Goal: Task Accomplishment & Management: Manage account settings

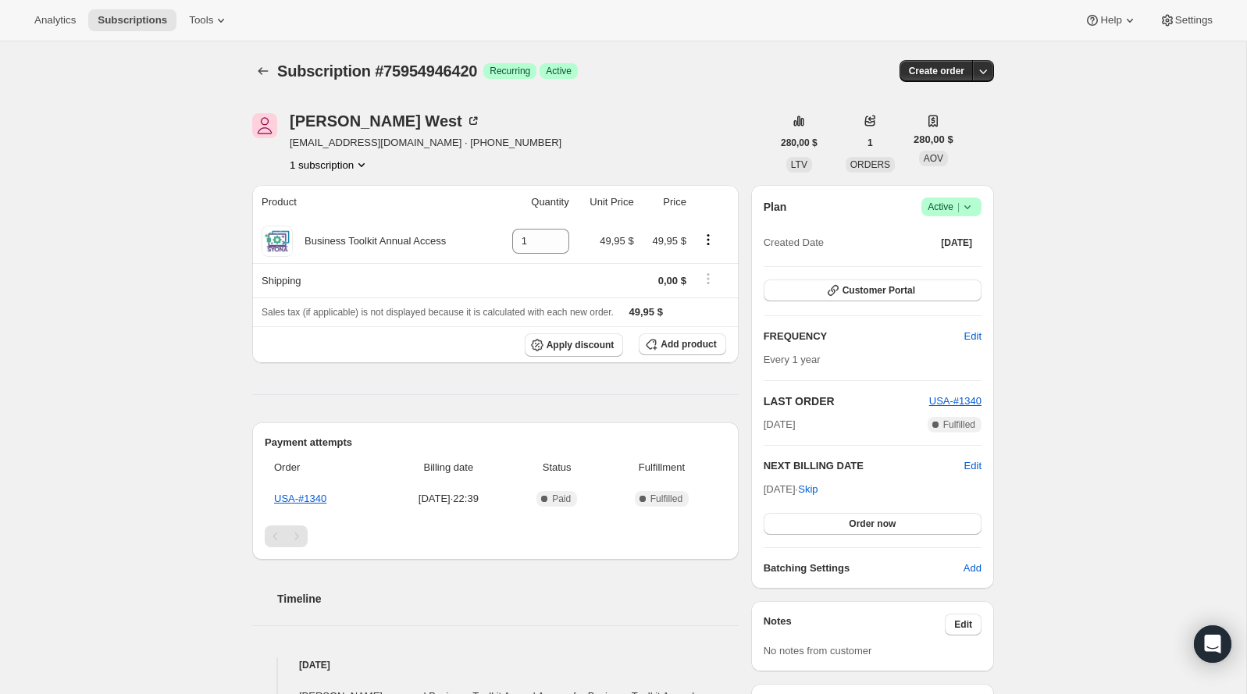
click at [941, 208] on span "Active |" at bounding box center [951, 207] width 48 height 16
click at [948, 254] on button "Cancel subscription" at bounding box center [946, 263] width 98 height 25
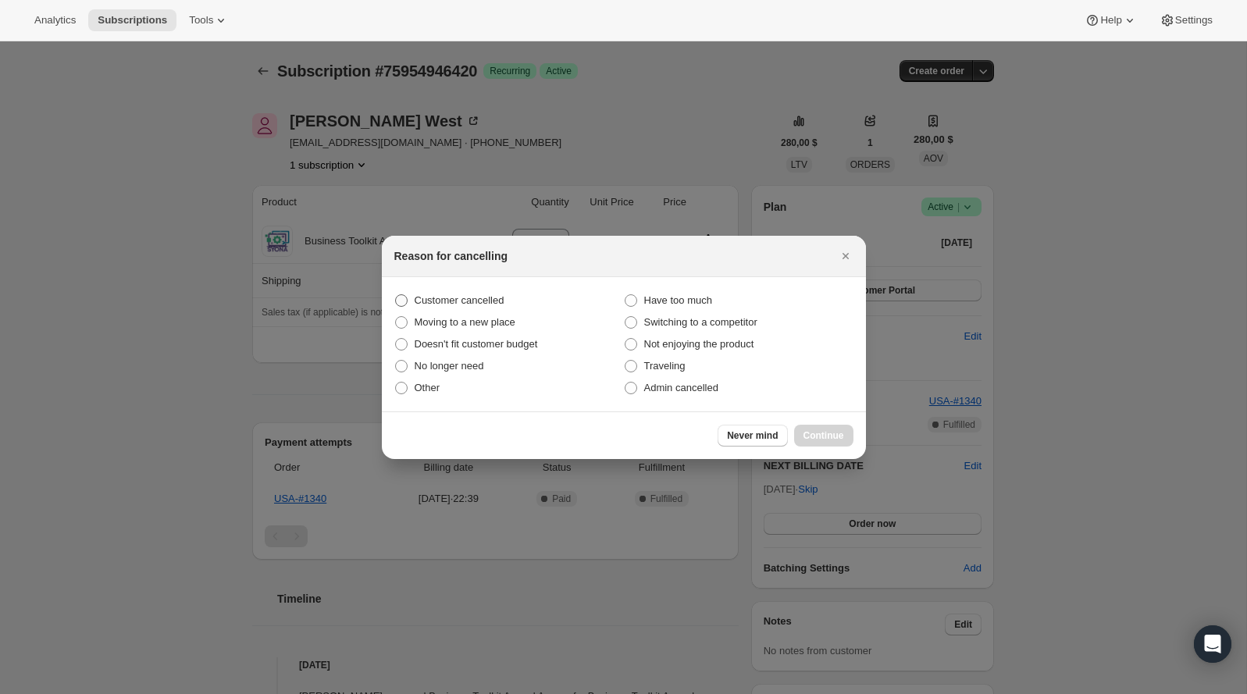
click at [501, 297] on span "Customer cancelled" at bounding box center [459, 300] width 90 height 12
click at [396, 295] on input "Customer cancelled" at bounding box center [395, 294] width 1 height 1
radio input "true"
click at [804, 430] on span "Continue" at bounding box center [823, 435] width 41 height 12
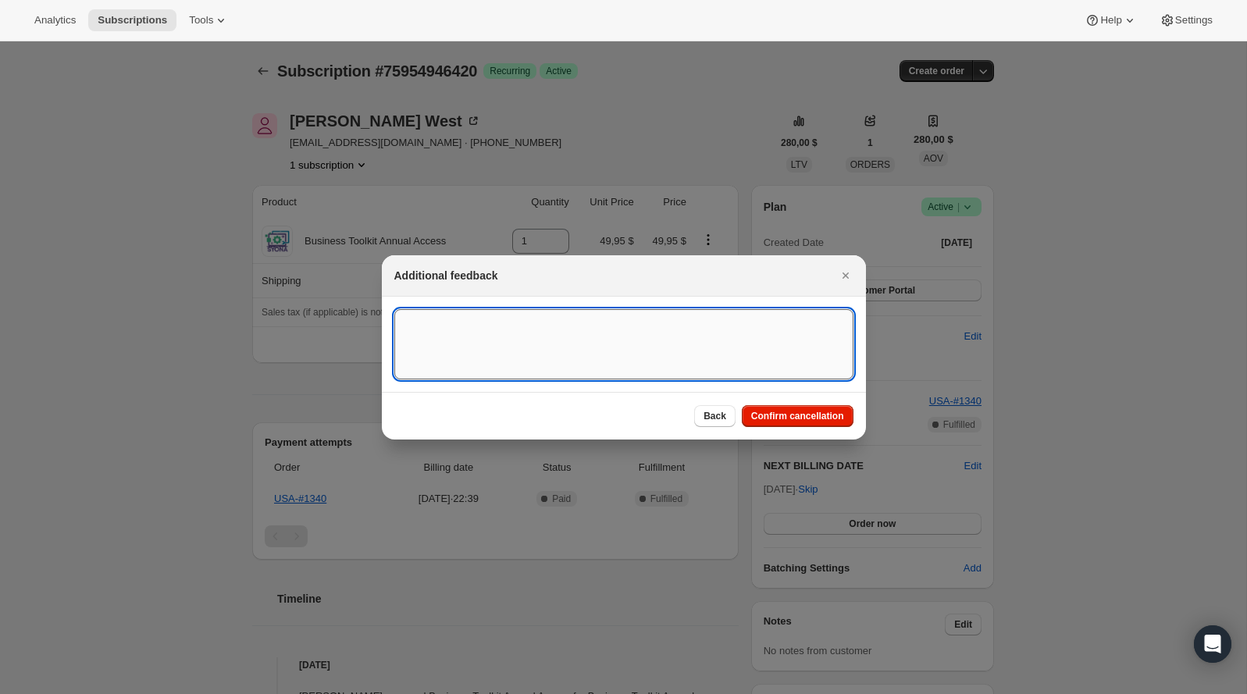
click at [525, 340] on textarea ":rb5:" at bounding box center [623, 344] width 459 height 70
type textarea "Customer canceled BA agreement."
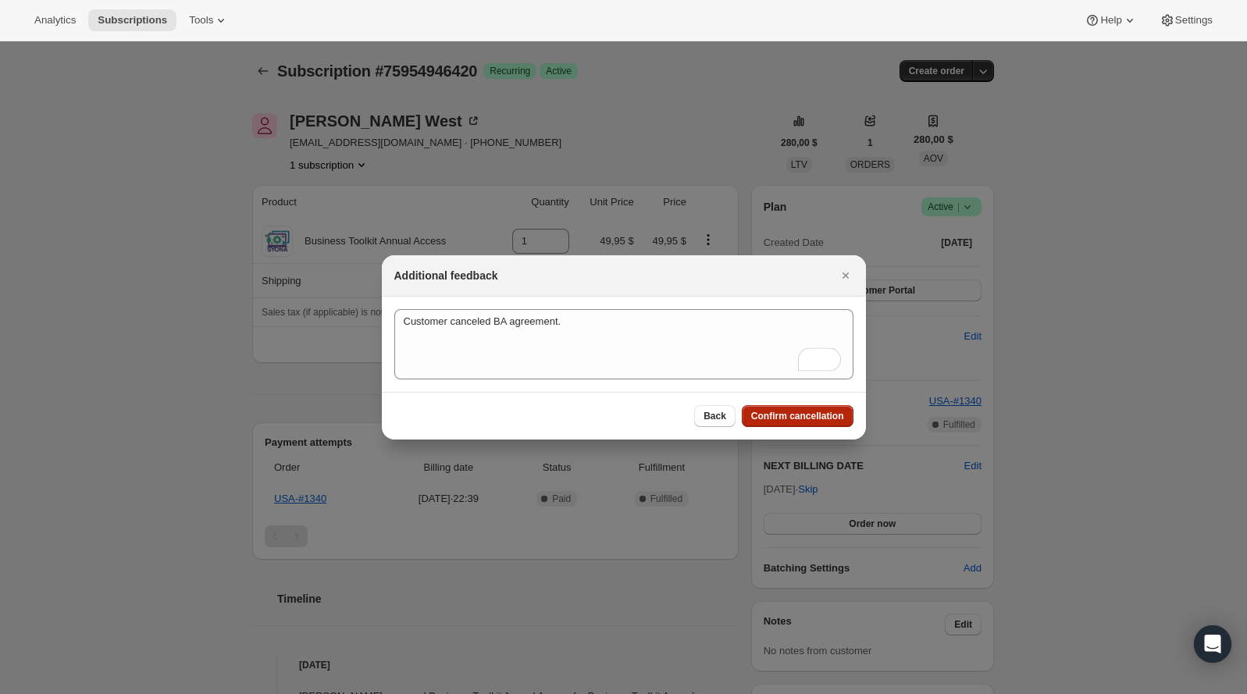
click at [817, 405] on button "Confirm cancellation" at bounding box center [798, 416] width 112 height 22
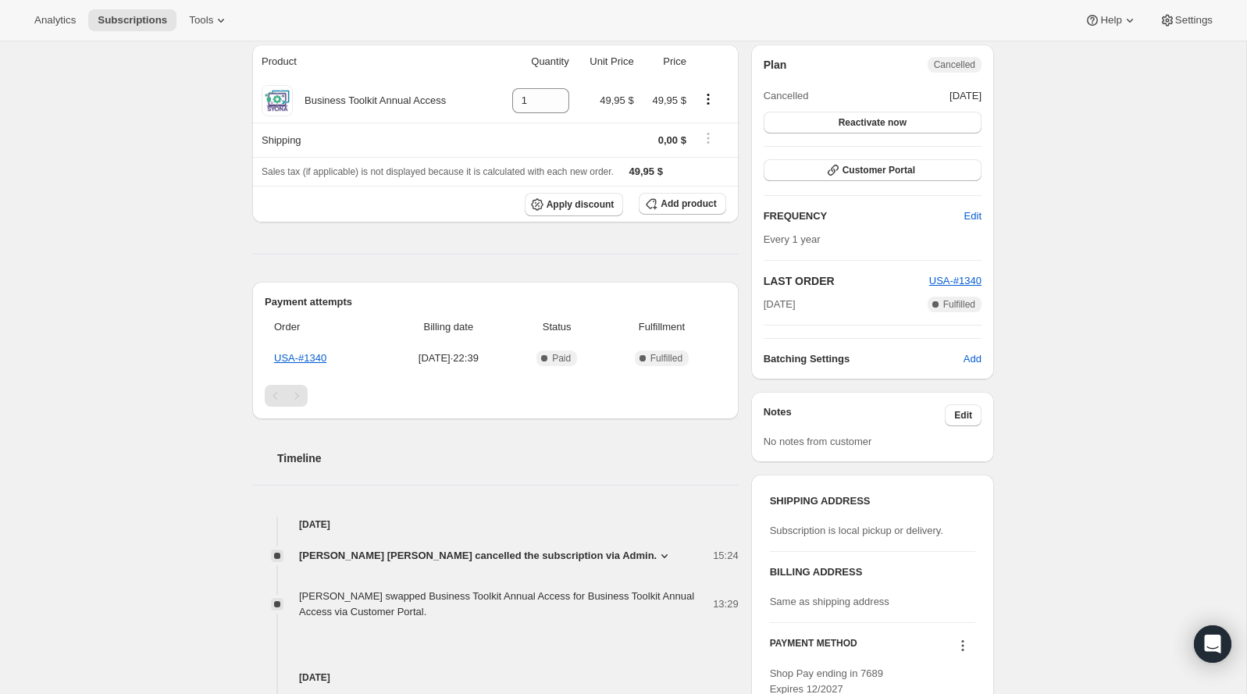
scroll to position [232, 0]
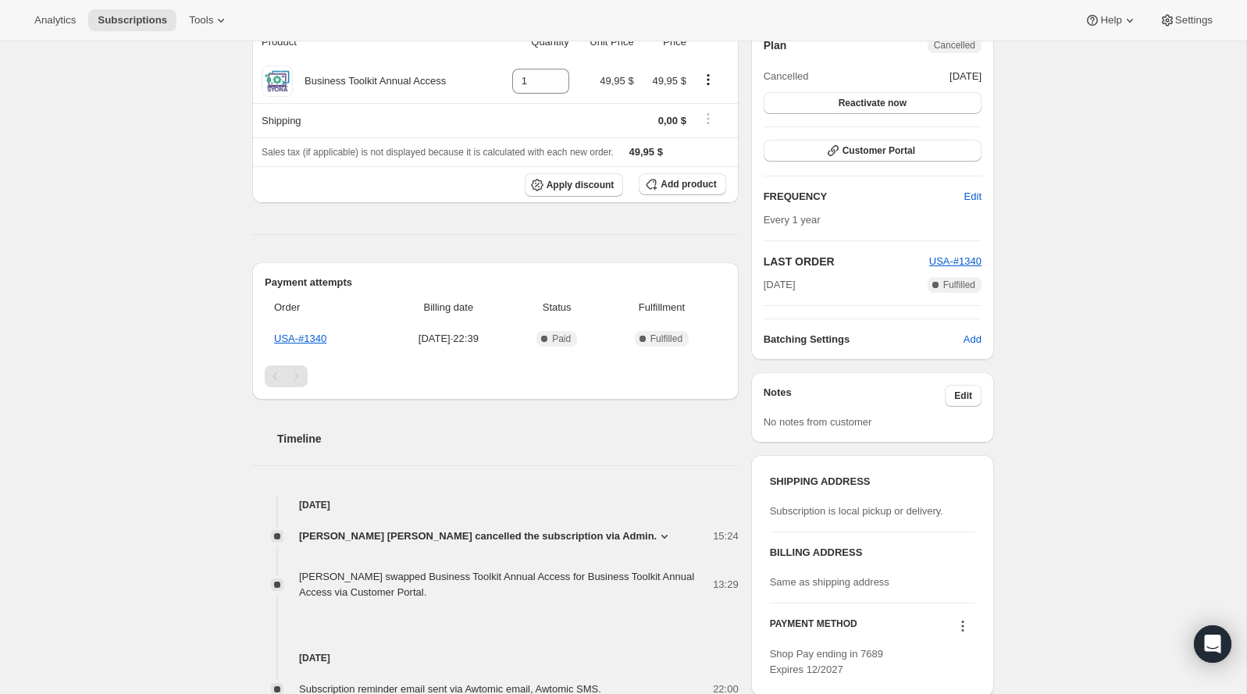
click at [589, 525] on div "David Suárez Duarte cancelled the subscription via Admin. 15:24 Customer cancel…" at bounding box center [495, 556] width 486 height 87
click at [656, 529] on icon at bounding box center [664, 536] width 16 height 16
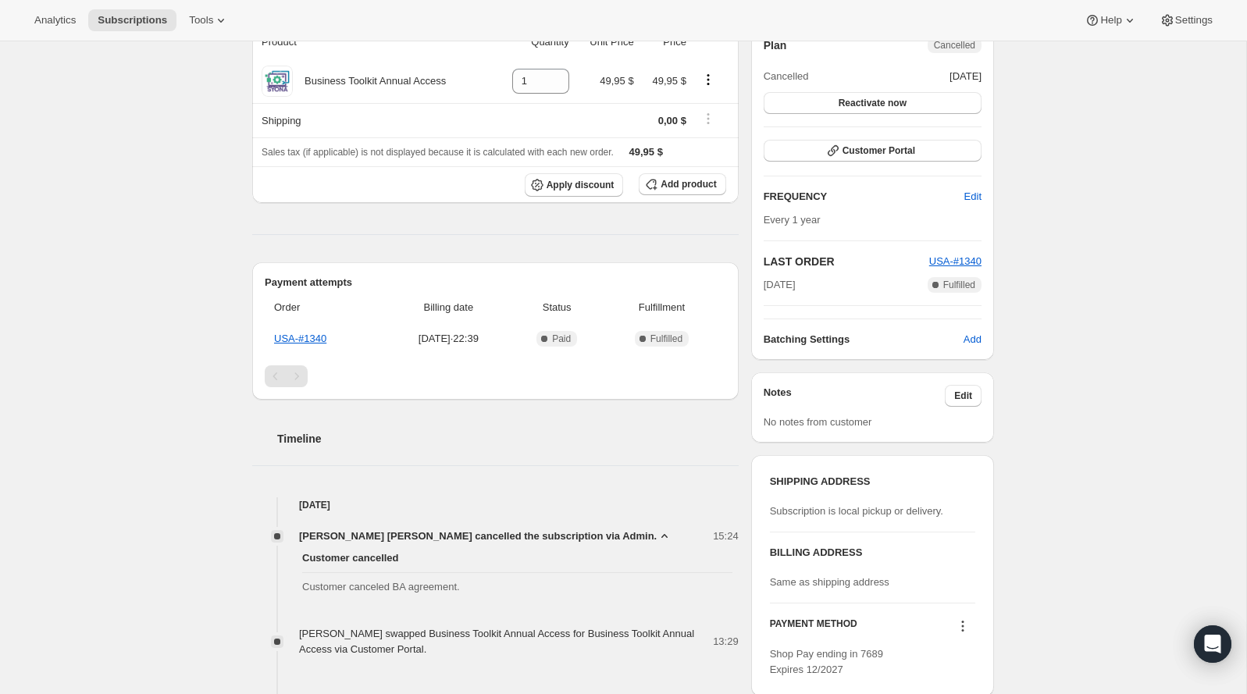
click at [656, 529] on icon at bounding box center [664, 536] width 16 height 16
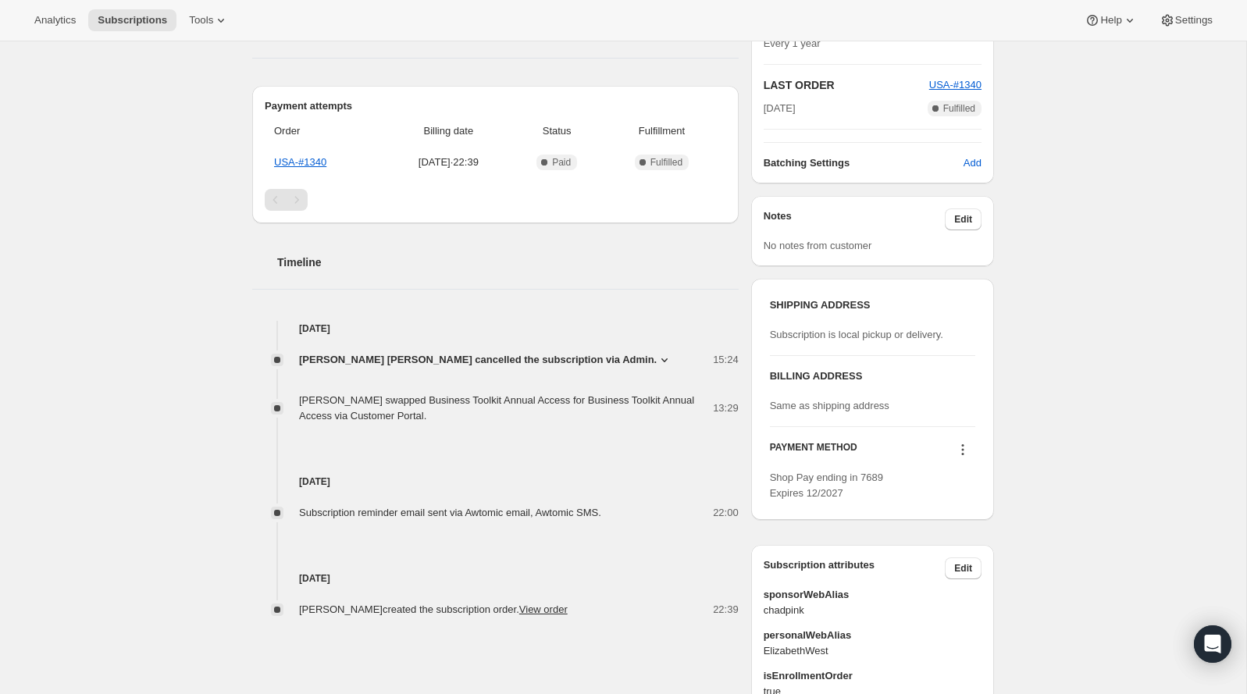
scroll to position [404, 0]
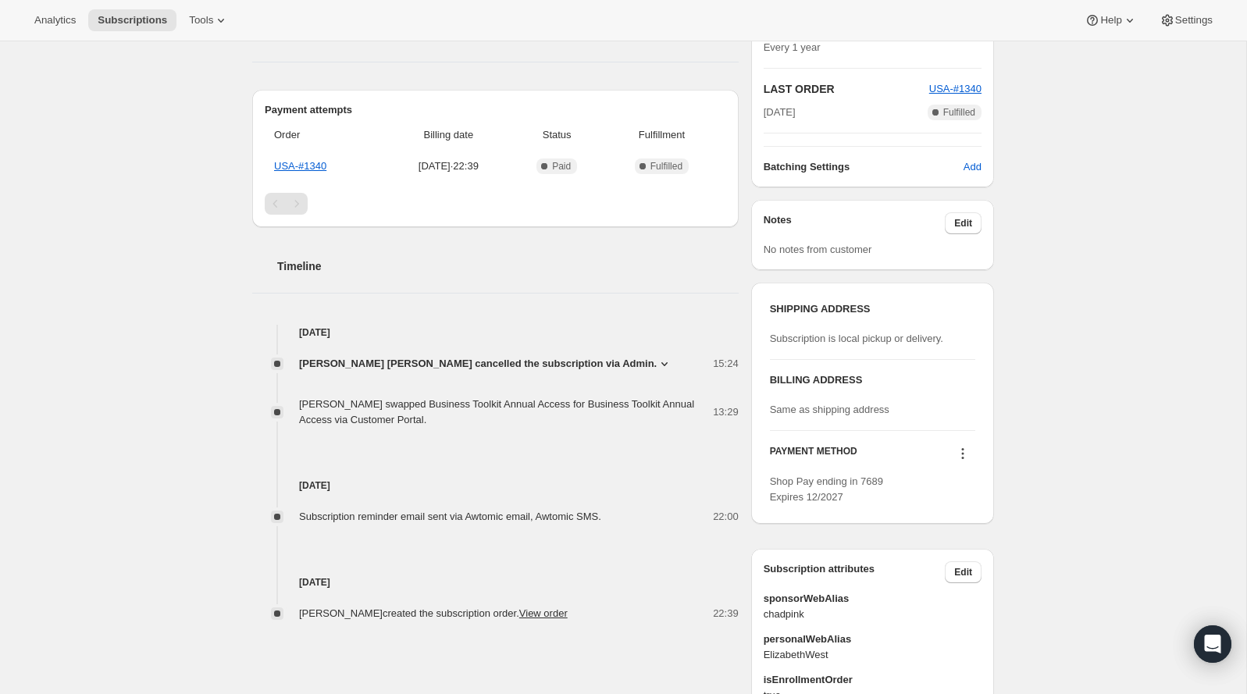
click at [656, 361] on icon at bounding box center [664, 364] width 16 height 16
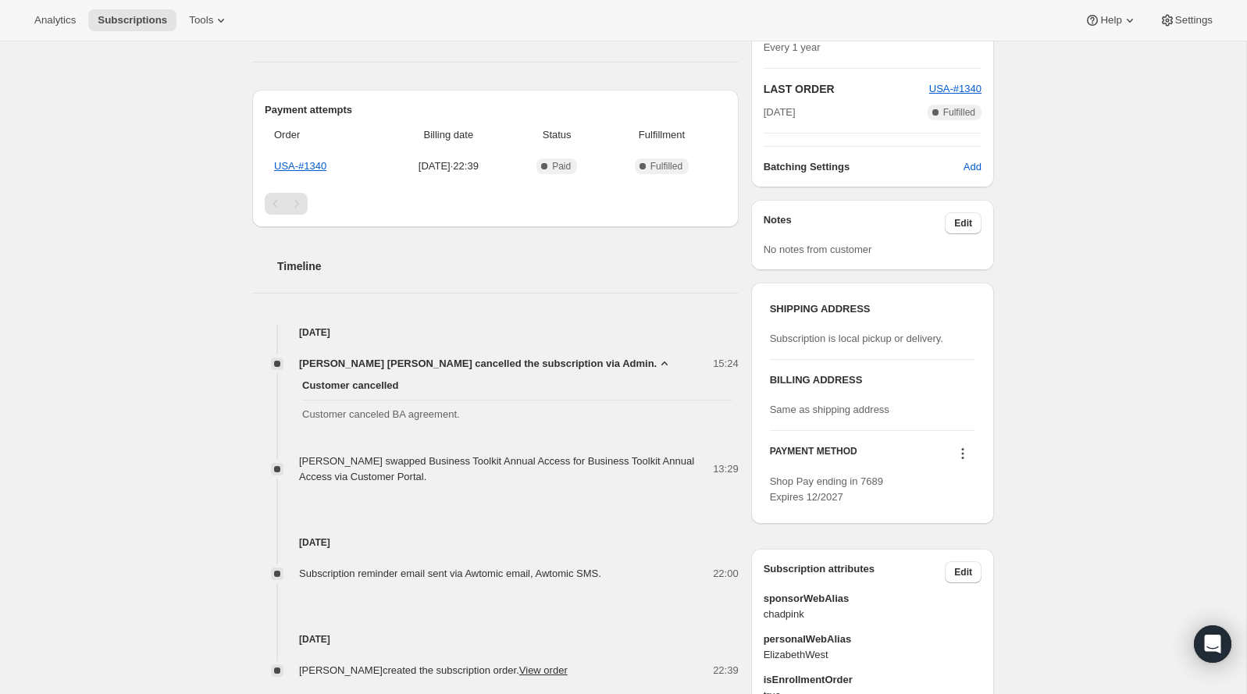
click at [656, 360] on icon at bounding box center [664, 364] width 16 height 16
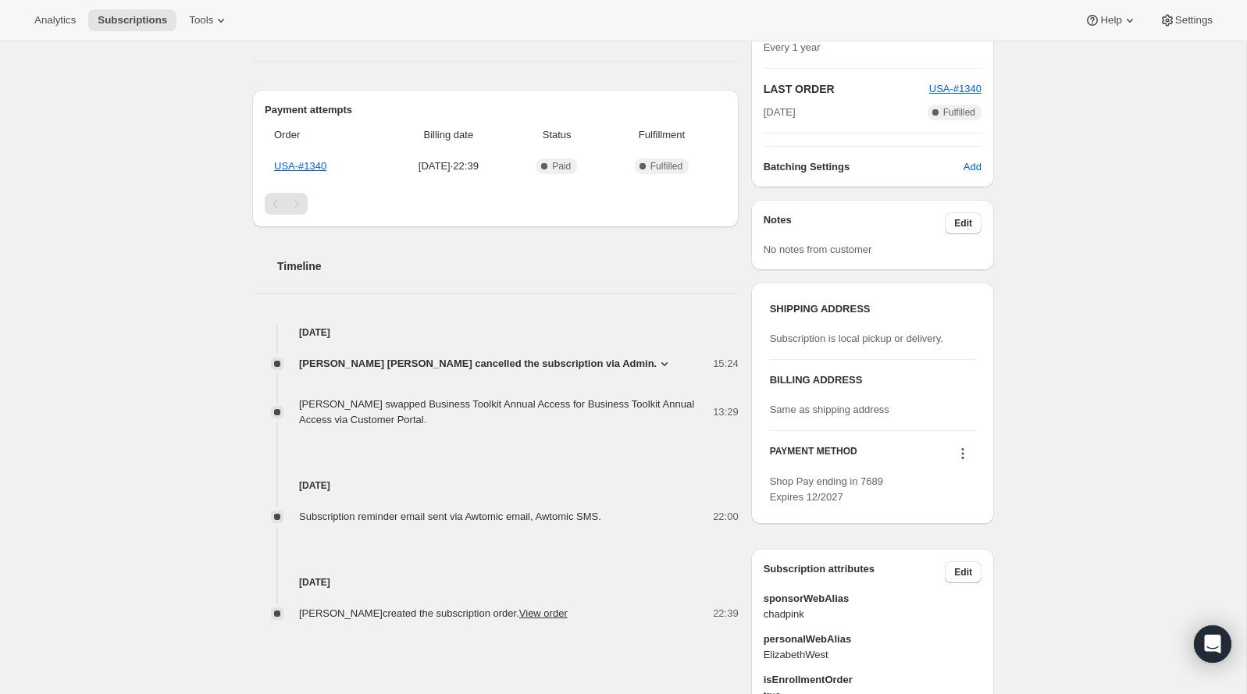
scroll to position [0, 0]
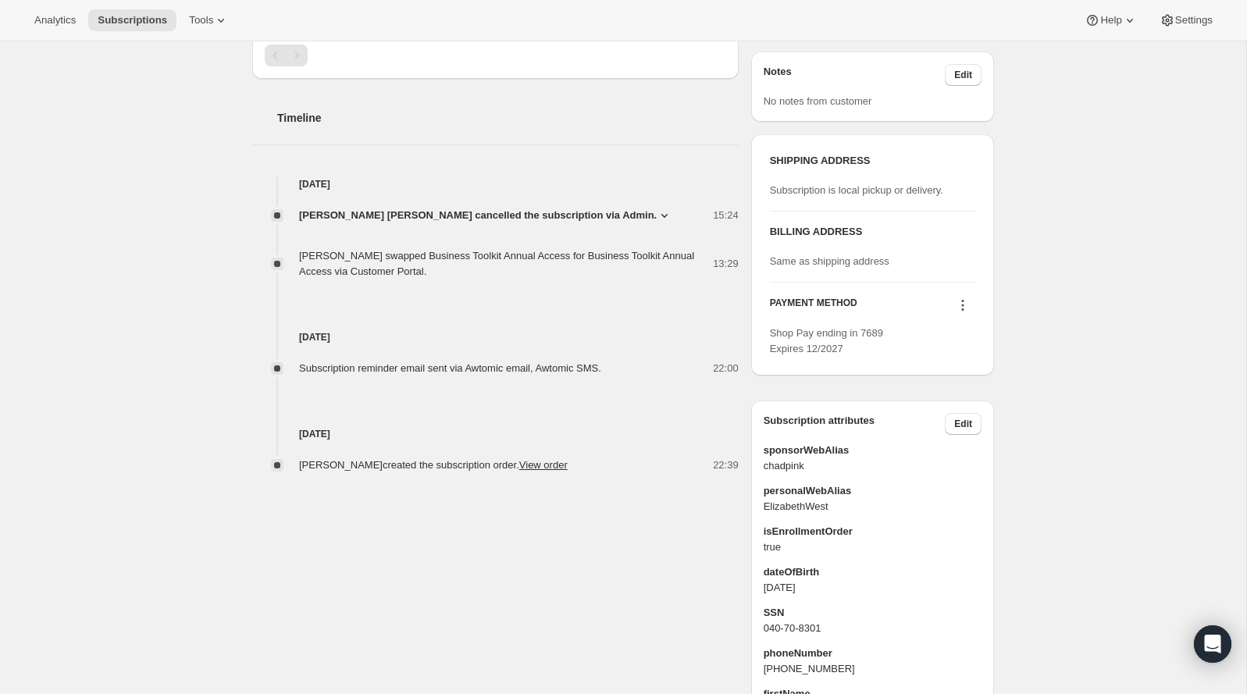
scroll to position [546, 0]
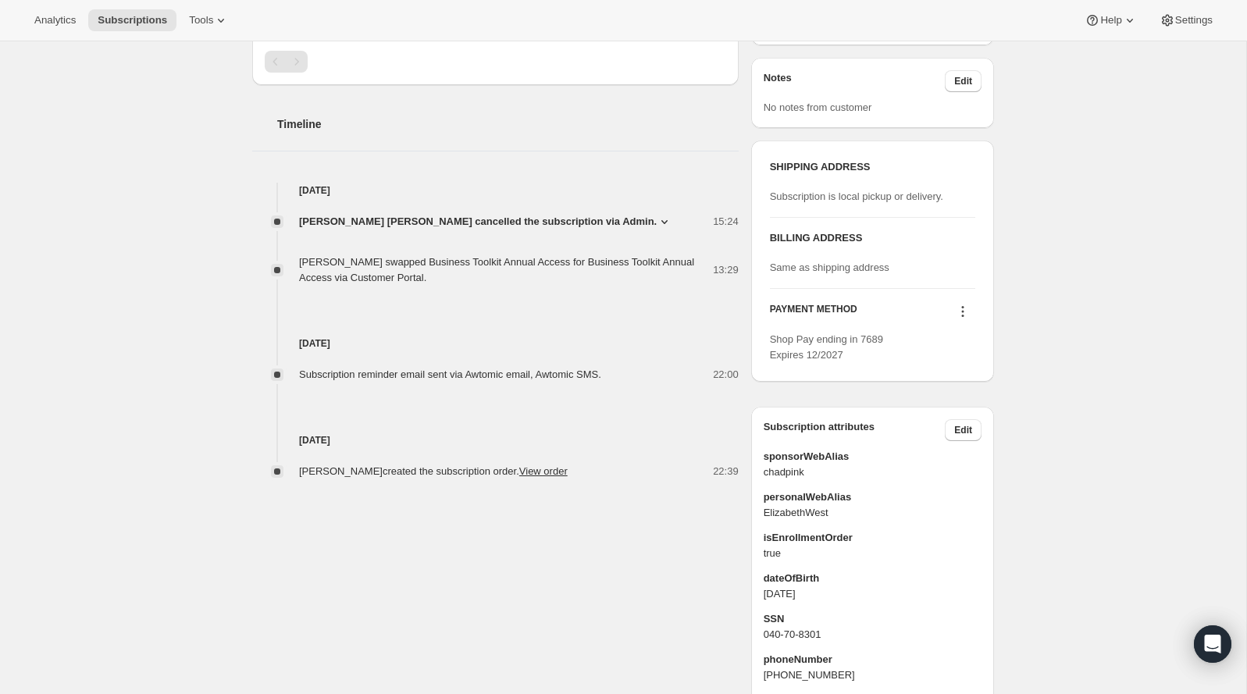
click at [656, 221] on icon at bounding box center [664, 222] width 16 height 16
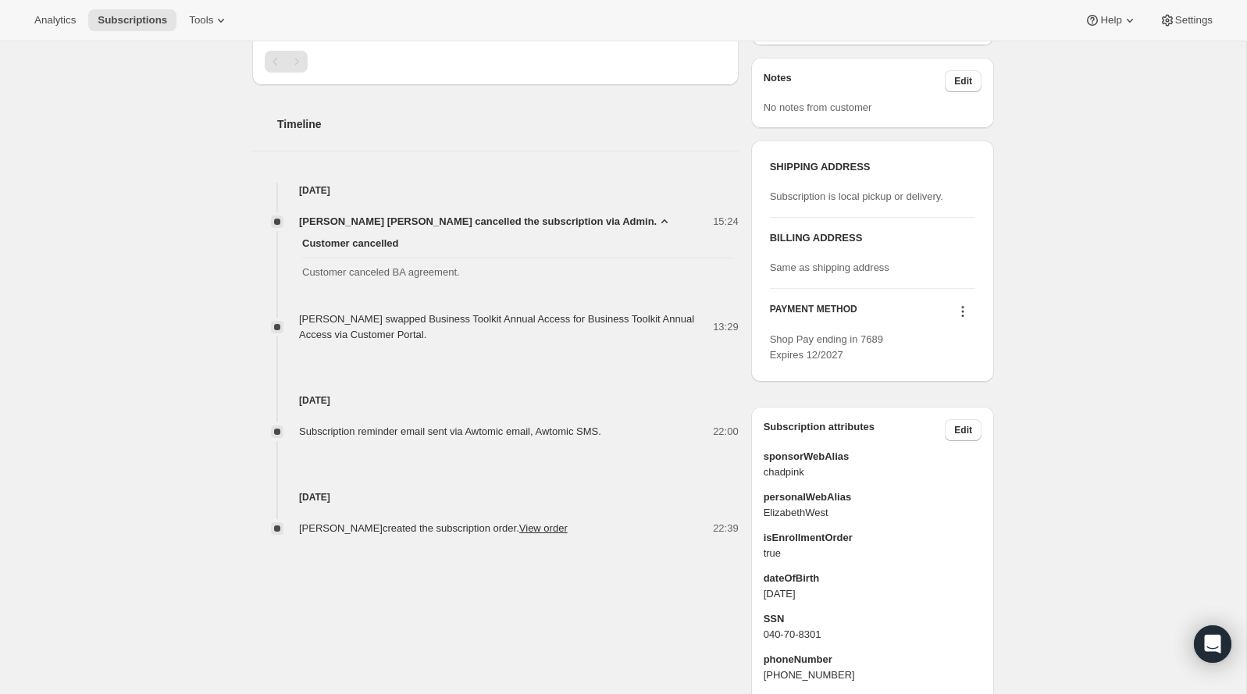
click at [656, 221] on icon at bounding box center [664, 222] width 16 height 16
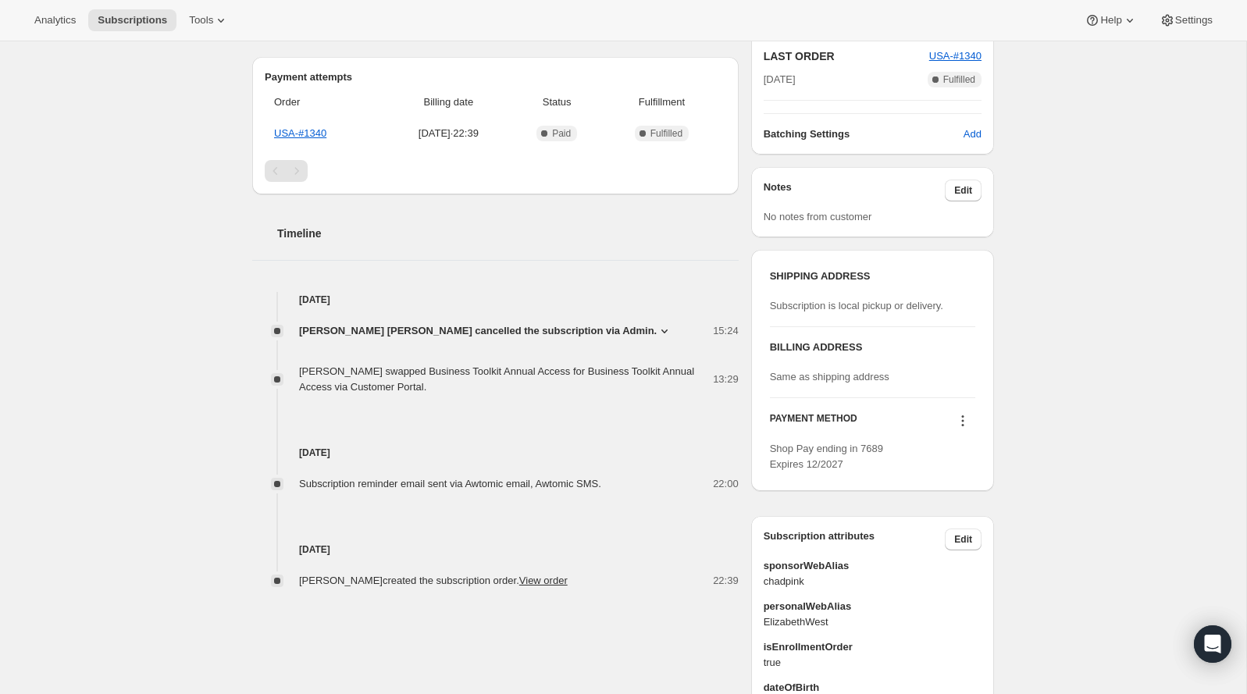
scroll to position [0, 0]
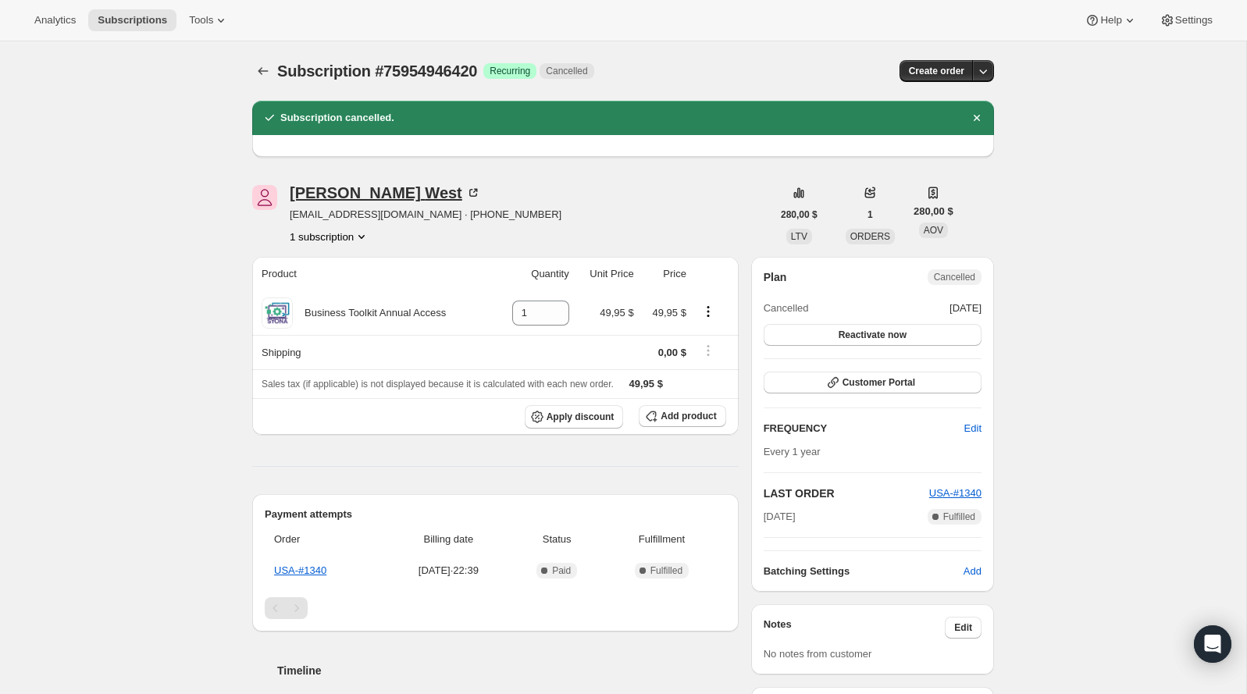
click at [326, 194] on div "Elizabeth West" at bounding box center [385, 193] width 191 height 16
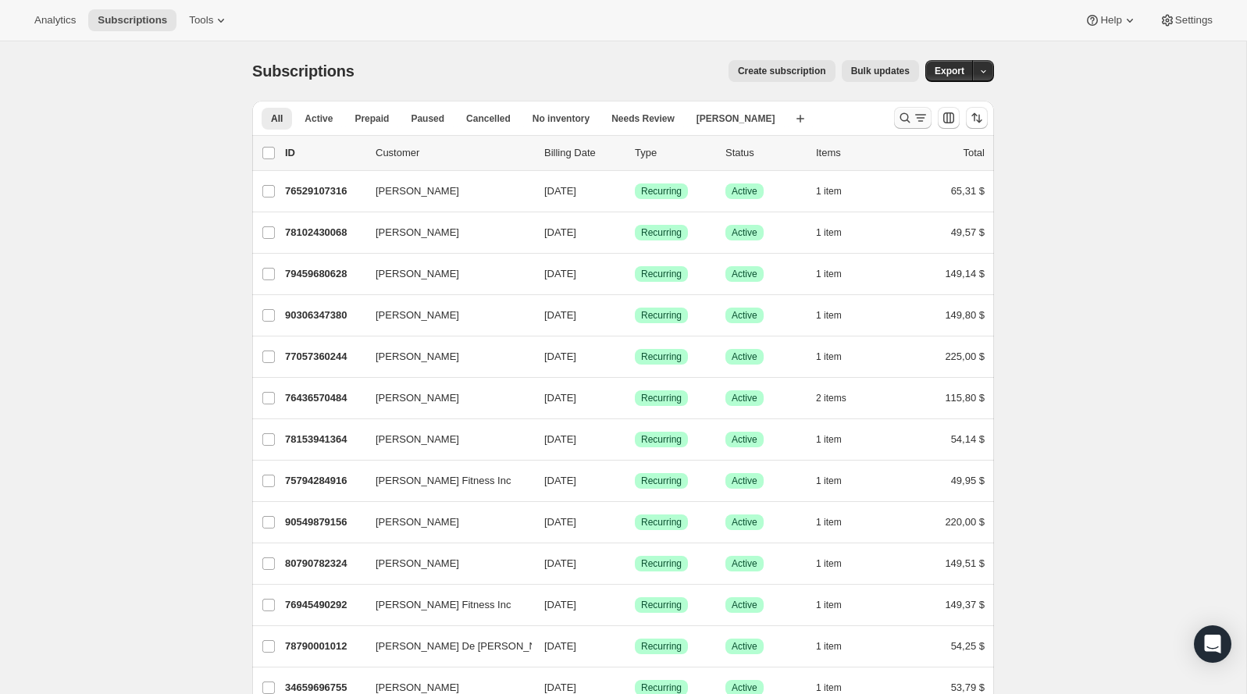
click at [901, 125] on icon "Buscar y filtrar resultados" at bounding box center [905, 118] width 16 height 16
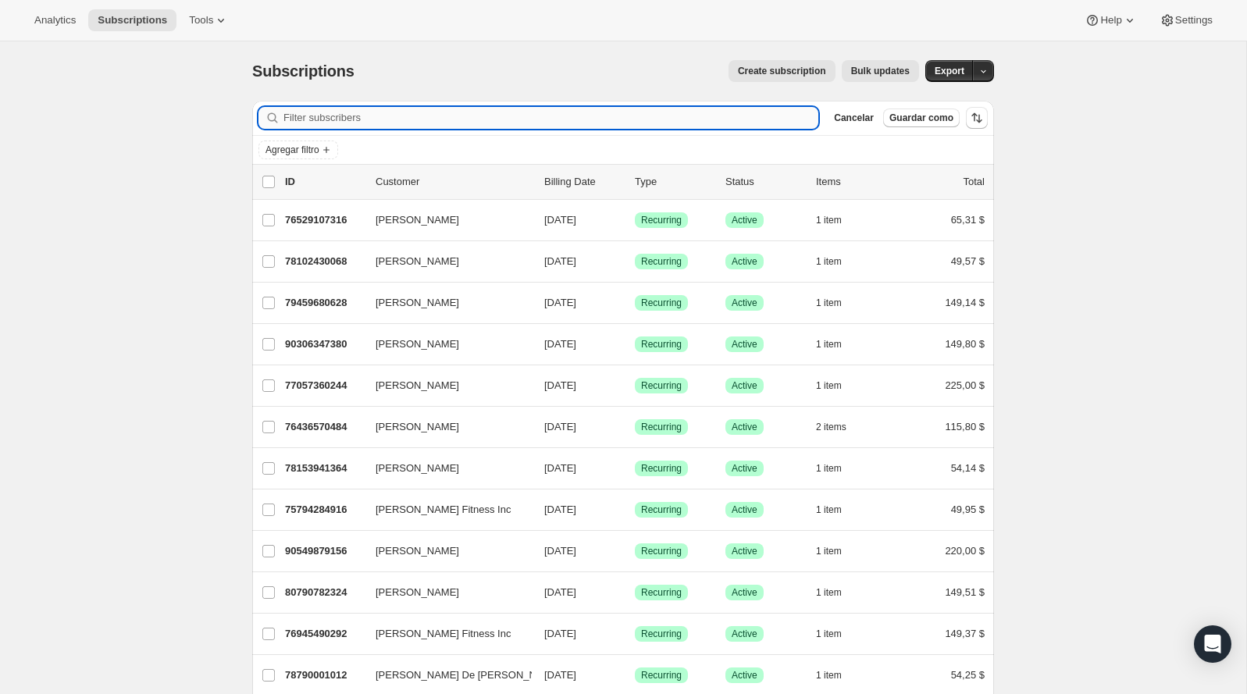
type input "file:///Users/jsua/Library/Metadata/CoreSpotlight/PasteboardHistory/2025-10-01_…"
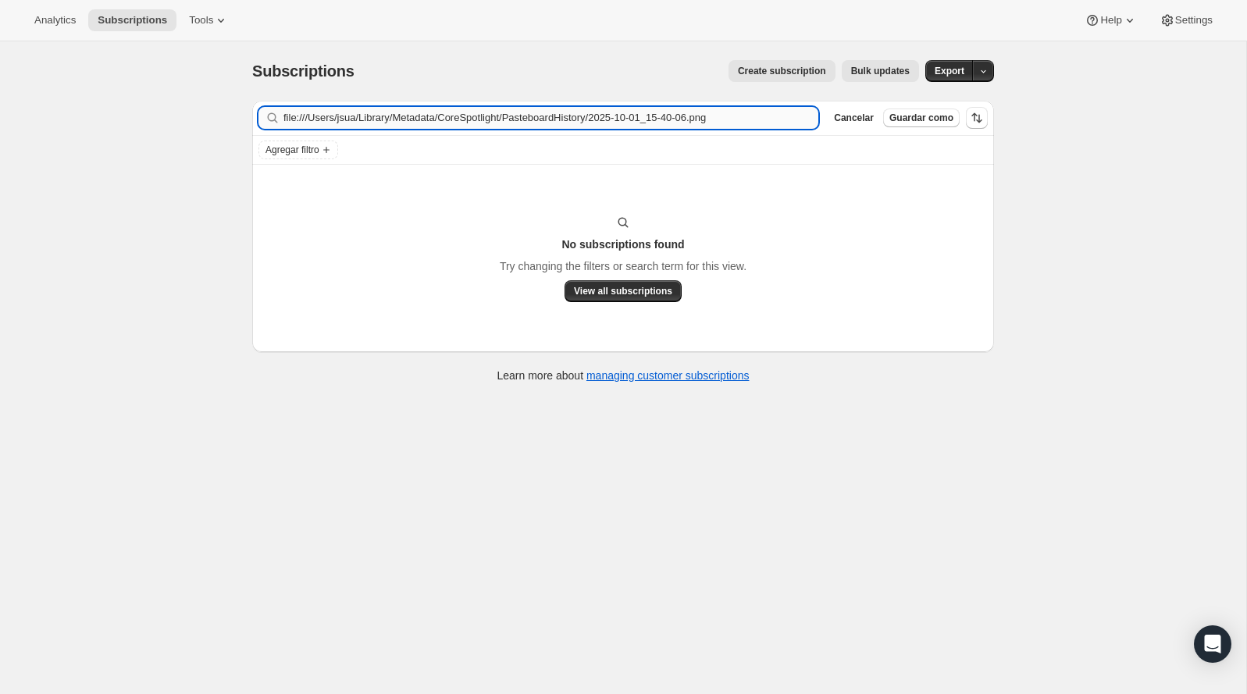
click at [594, 110] on input "file:///Users/jsua/Library/Metadata/CoreSpotlight/PasteboardHistory/2025-10-01_…" at bounding box center [550, 118] width 535 height 22
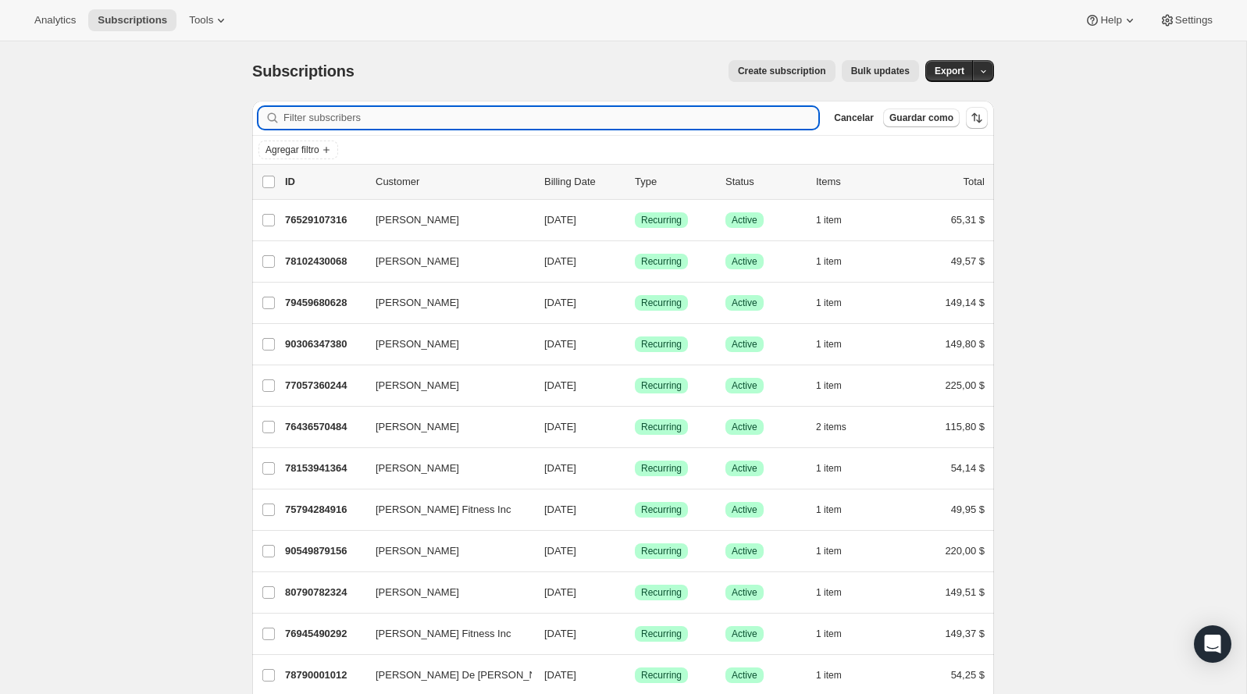
click at [418, 126] on input "Filter subscribers" at bounding box center [550, 118] width 535 height 22
type input "jennifer hauck"
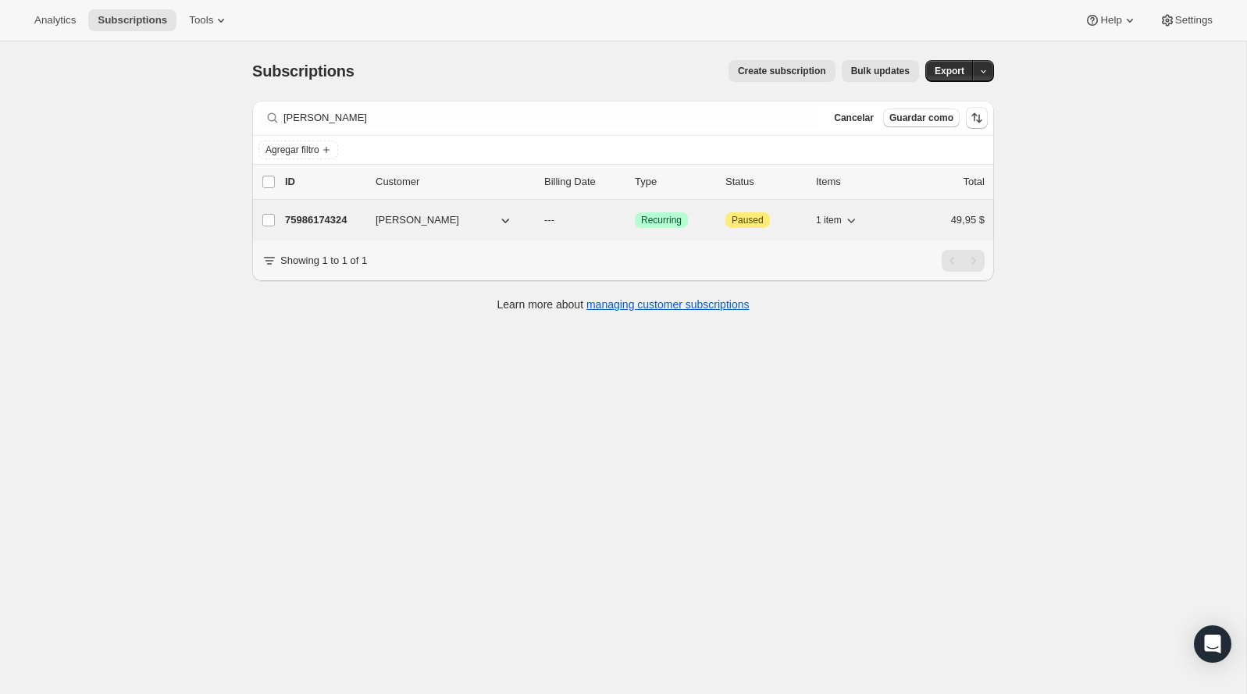
click at [348, 221] on p "75986174324" at bounding box center [324, 220] width 78 height 16
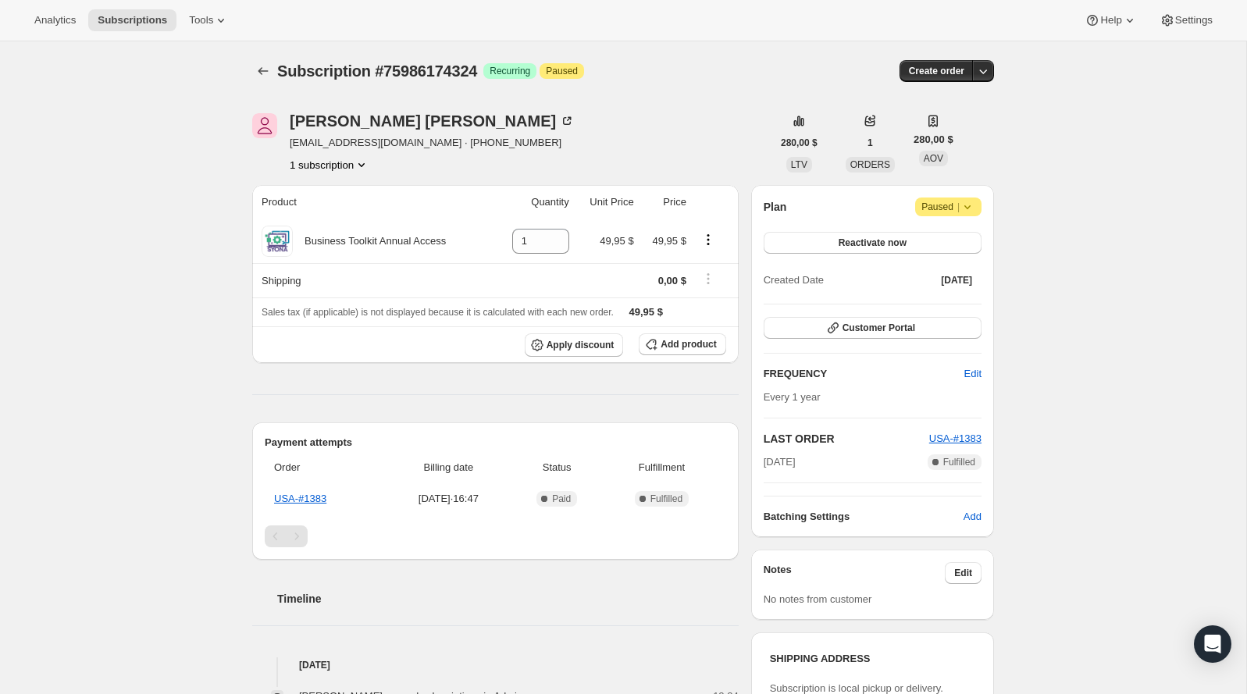
click at [959, 210] on span "|" at bounding box center [958, 207] width 2 height 12
click at [940, 240] on span "Cancel subscription" at bounding box center [943, 237] width 88 height 12
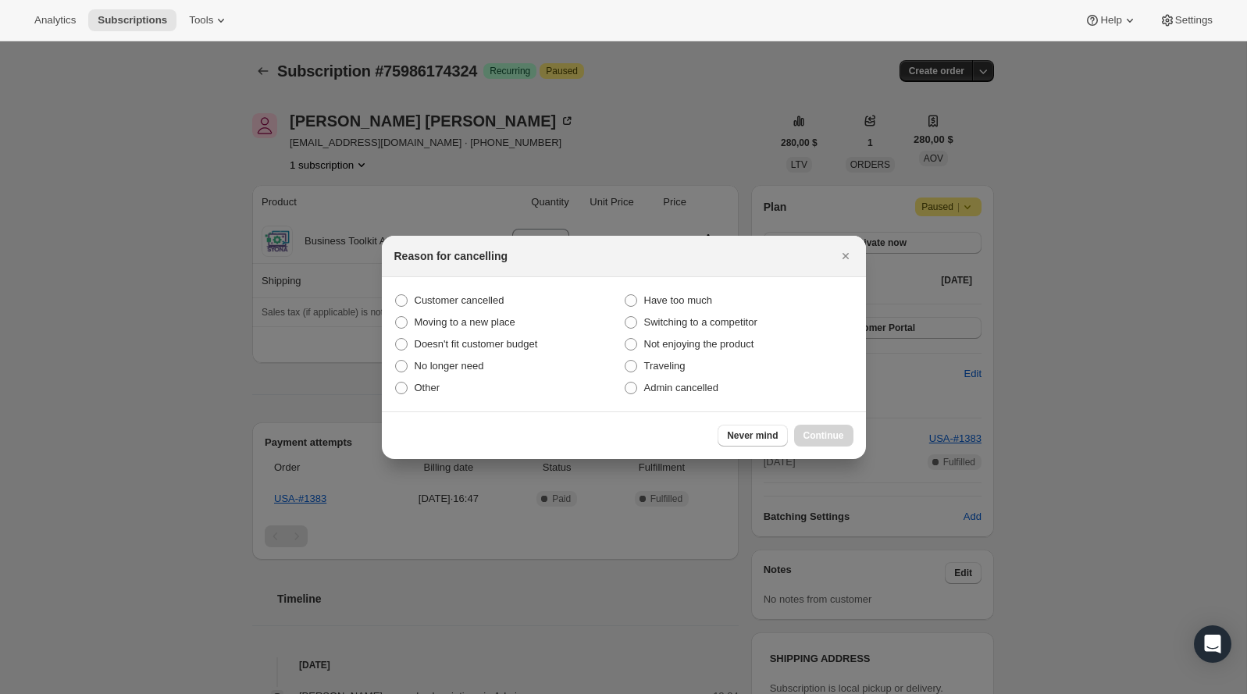
click at [470, 283] on section "Customer cancelled Have too much Moving to a new place Switching to a competito…" at bounding box center [624, 344] width 484 height 134
click at [470, 294] on span "Customer cancelled" at bounding box center [459, 300] width 90 height 12
click at [396, 294] on input "Customer cancelled" at bounding box center [395, 294] width 1 height 1
radio input "true"
click at [818, 435] on span "Continue" at bounding box center [823, 435] width 41 height 12
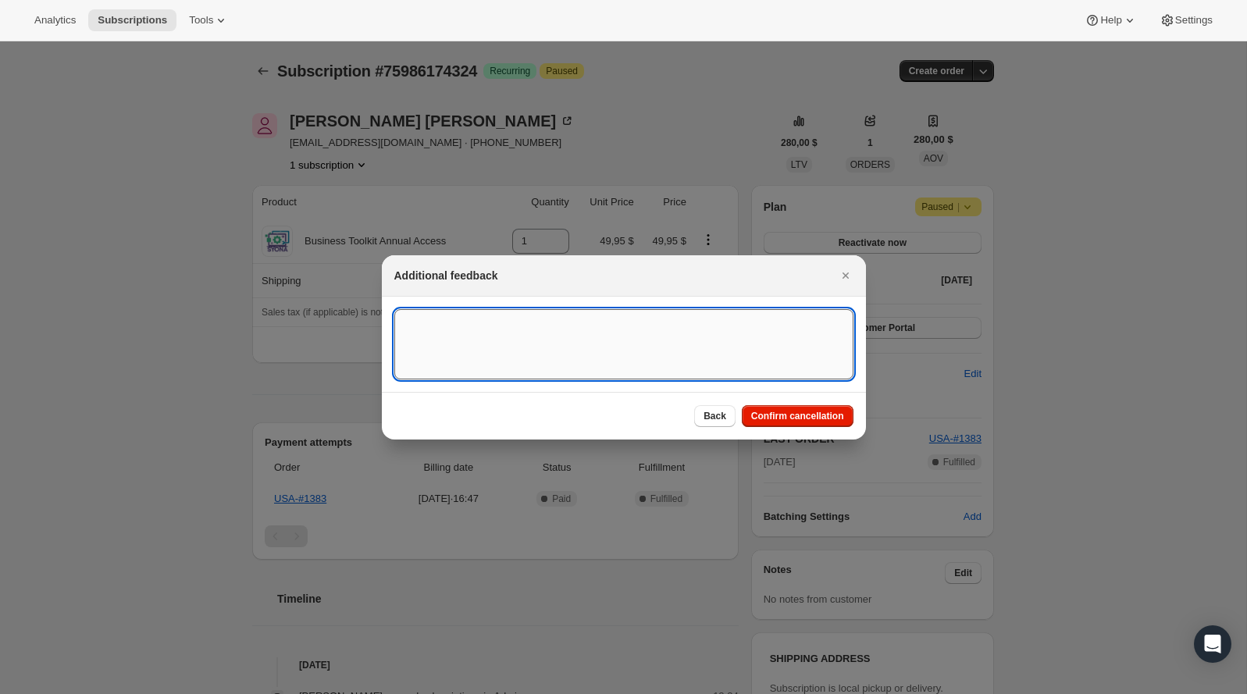
click at [548, 347] on textarea ":rlf:" at bounding box center [623, 344] width 459 height 70
type textarea "Customer canceled BA agreement."
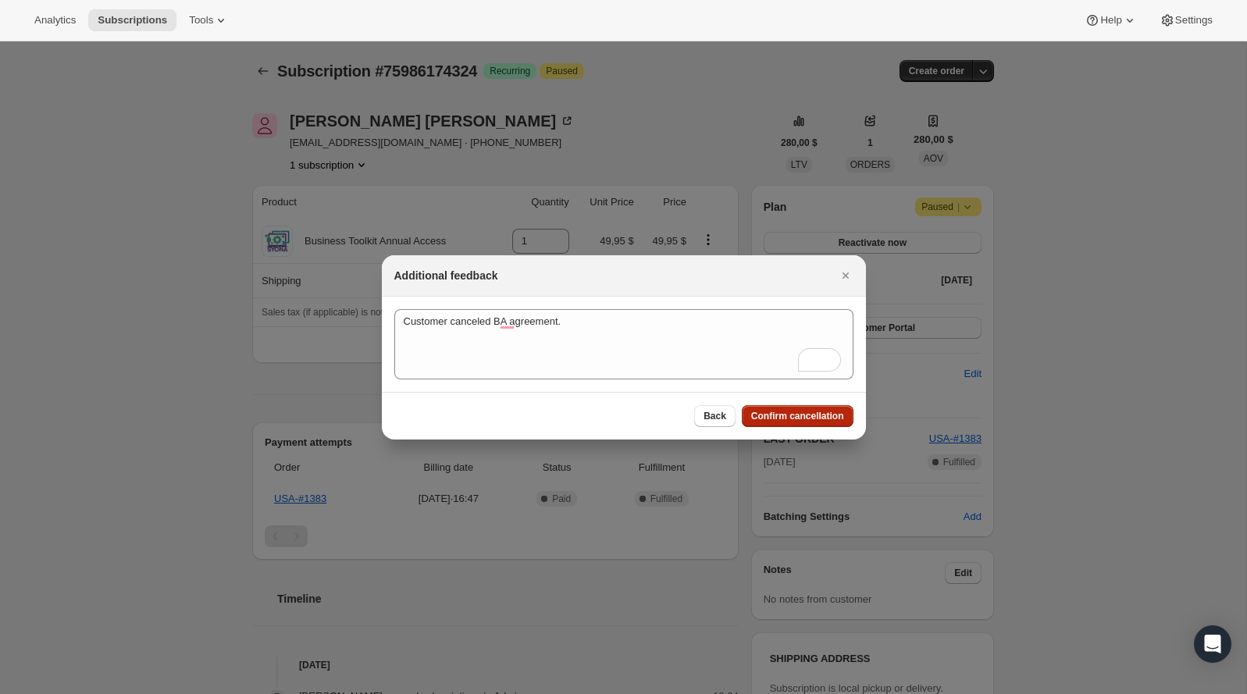
click at [758, 411] on span "Confirm cancellation" at bounding box center [797, 416] width 93 height 12
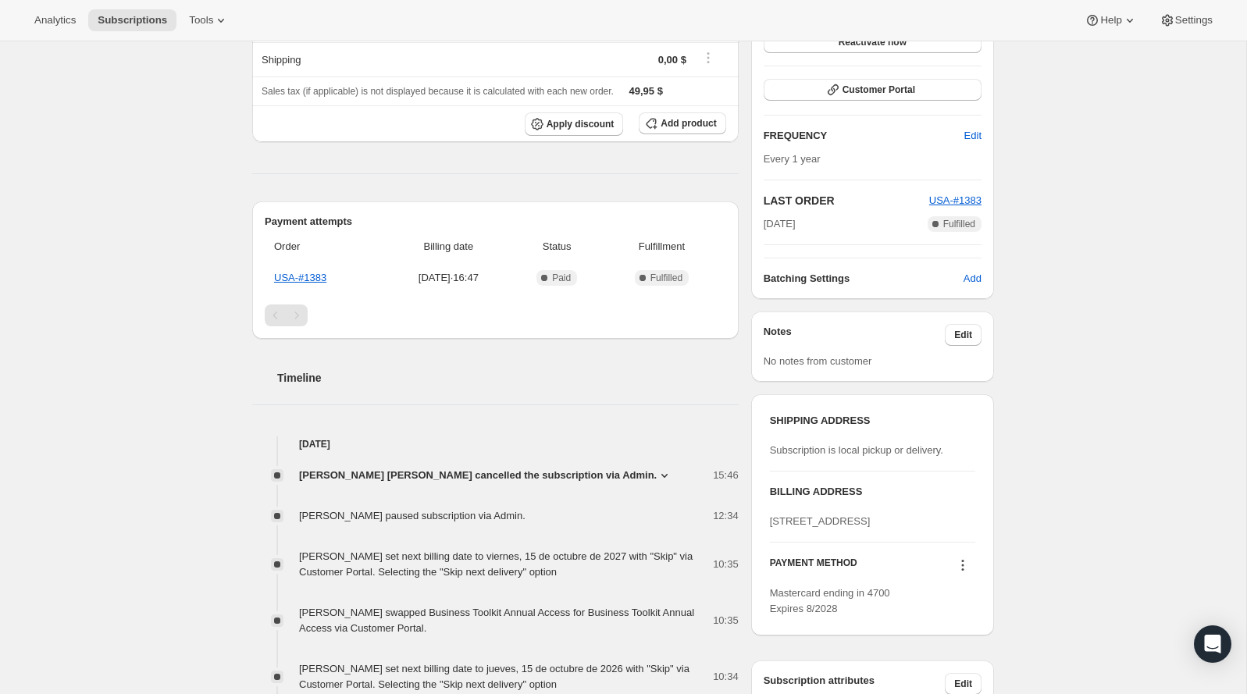
scroll to position [293, 0]
click at [590, 482] on div "David Suárez Duarte cancelled the subscription via Admin. 15:46 Customer cancel…" at bounding box center [495, 600] width 486 height 297
click at [656, 479] on icon at bounding box center [664, 476] width 16 height 16
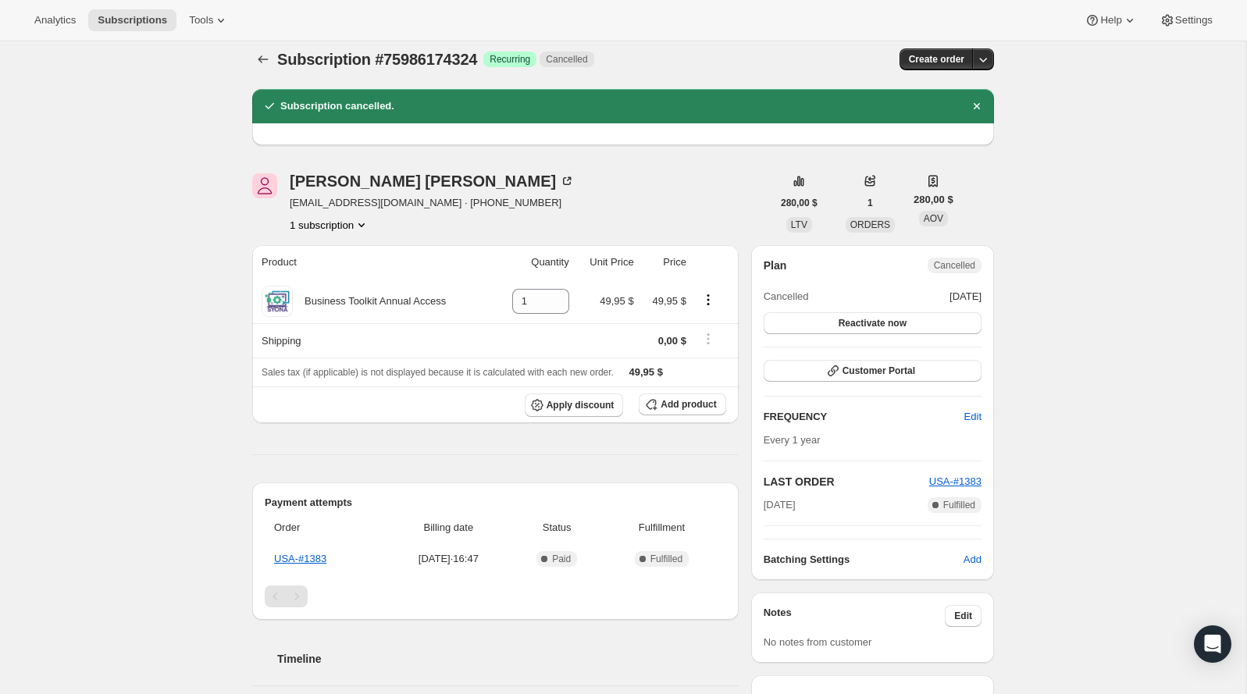
scroll to position [0, 0]
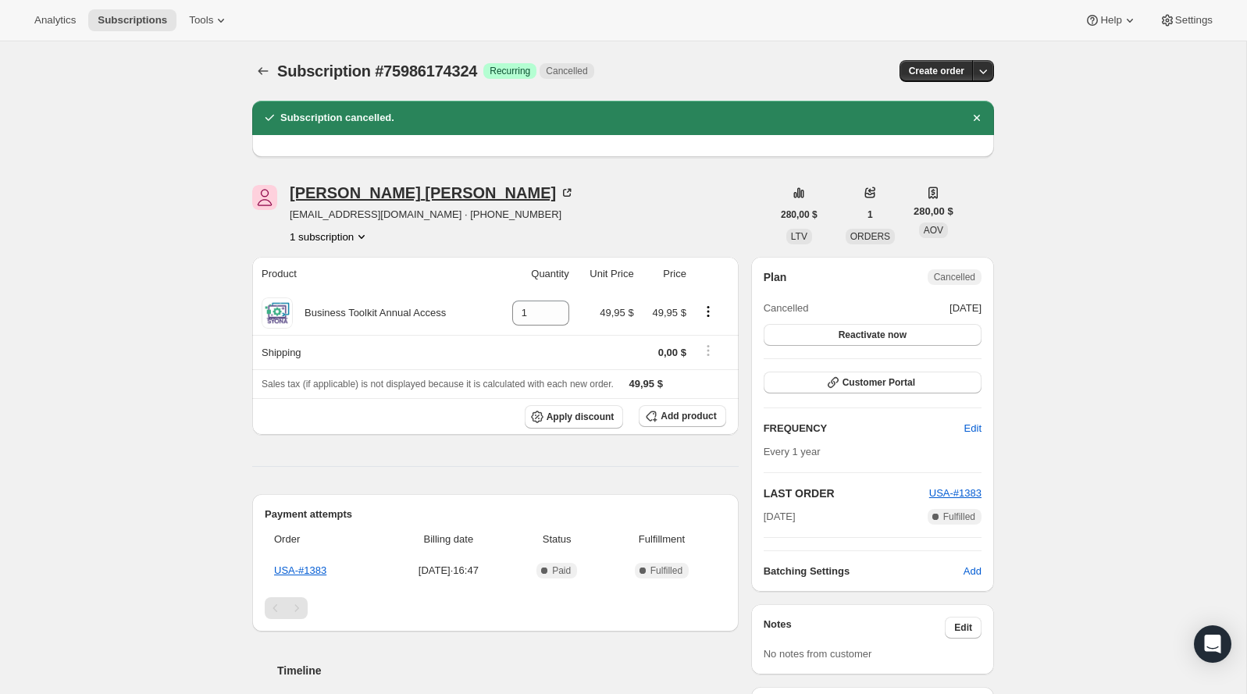
click at [393, 197] on div "Jennifer Hauck" at bounding box center [432, 193] width 285 height 16
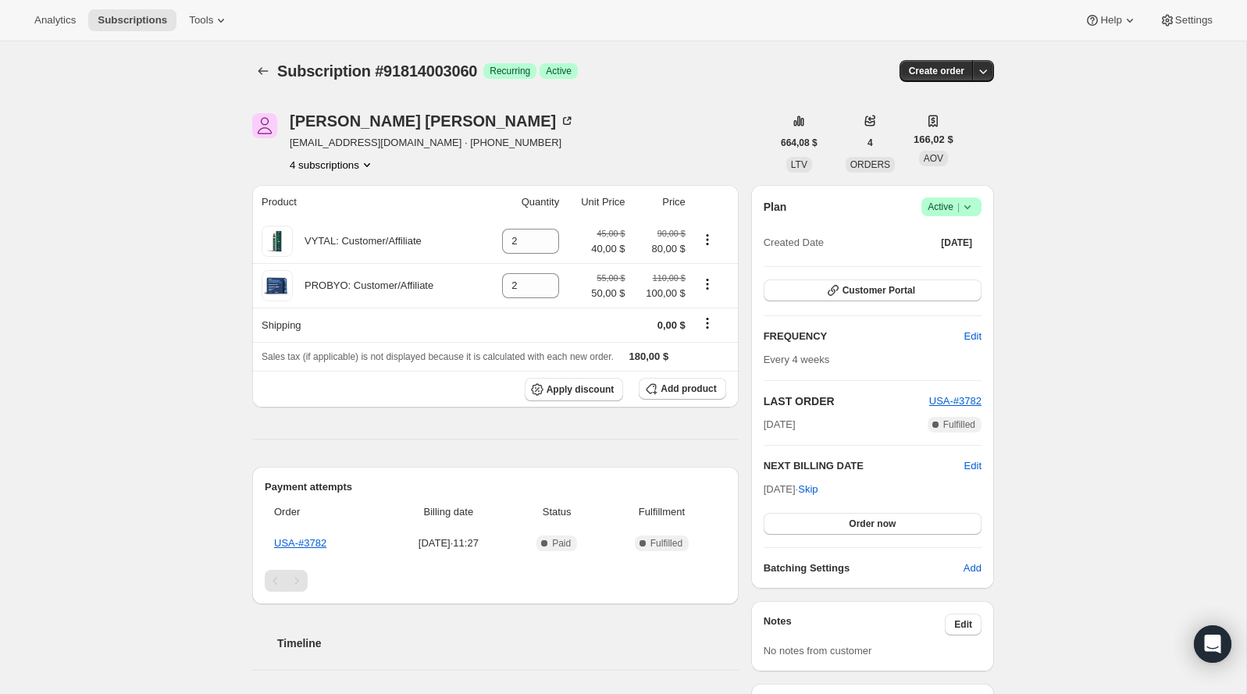
click at [350, 160] on button "4 subscriptions" at bounding box center [332, 165] width 85 height 16
click at [357, 195] on span "75903402356" at bounding box center [330, 194] width 109 height 16
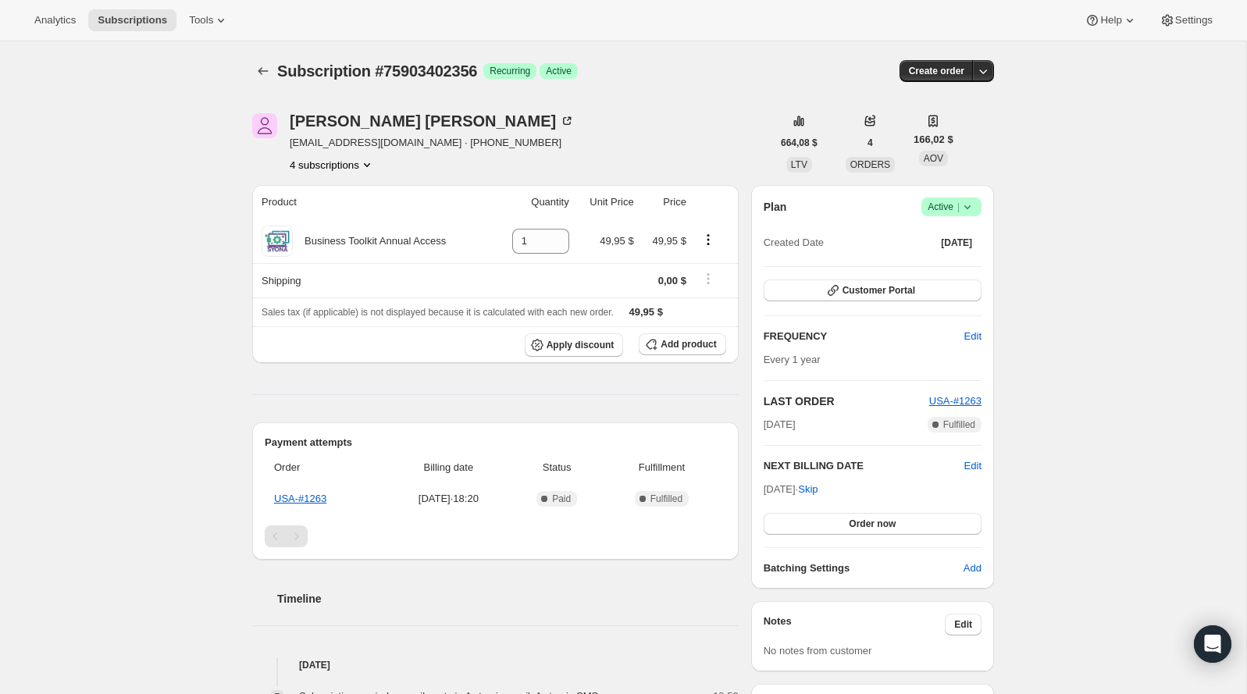
click at [367, 168] on icon "Product actions" at bounding box center [367, 165] width 16 height 16
click at [365, 224] on span "76763038068" at bounding box center [330, 220] width 109 height 16
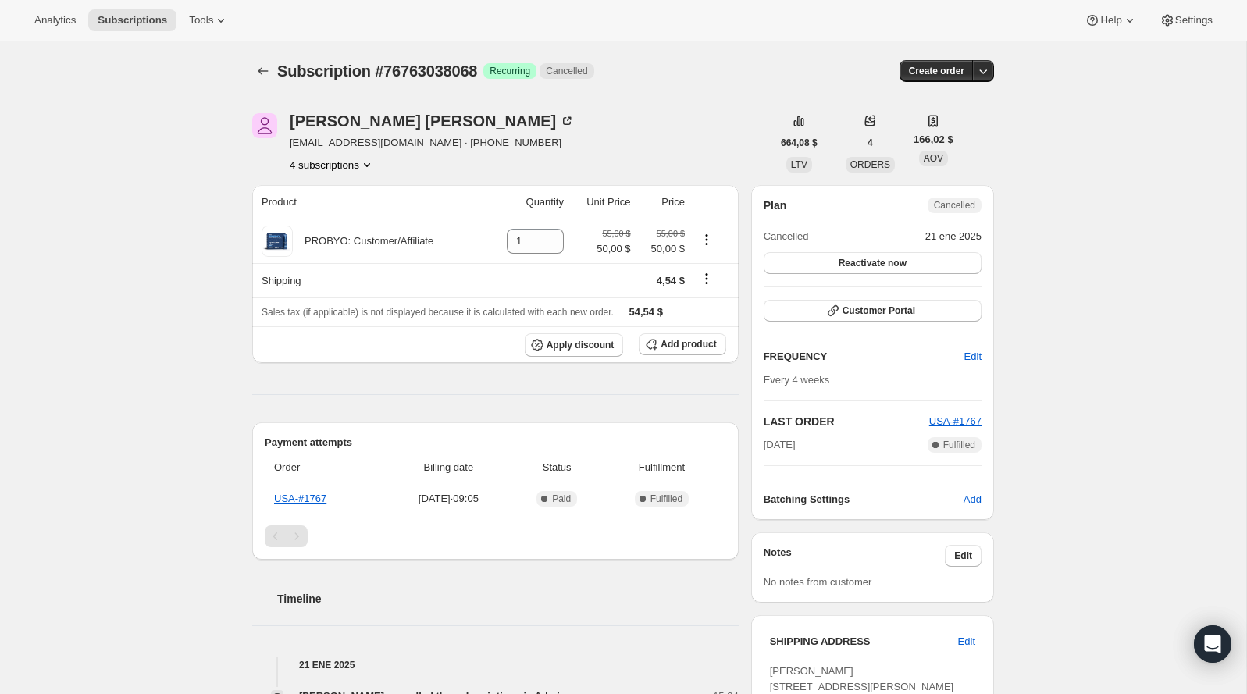
click at [356, 169] on button "4 subscriptions" at bounding box center [332, 165] width 85 height 16
click at [357, 200] on span "75903402356" at bounding box center [330, 194] width 109 height 16
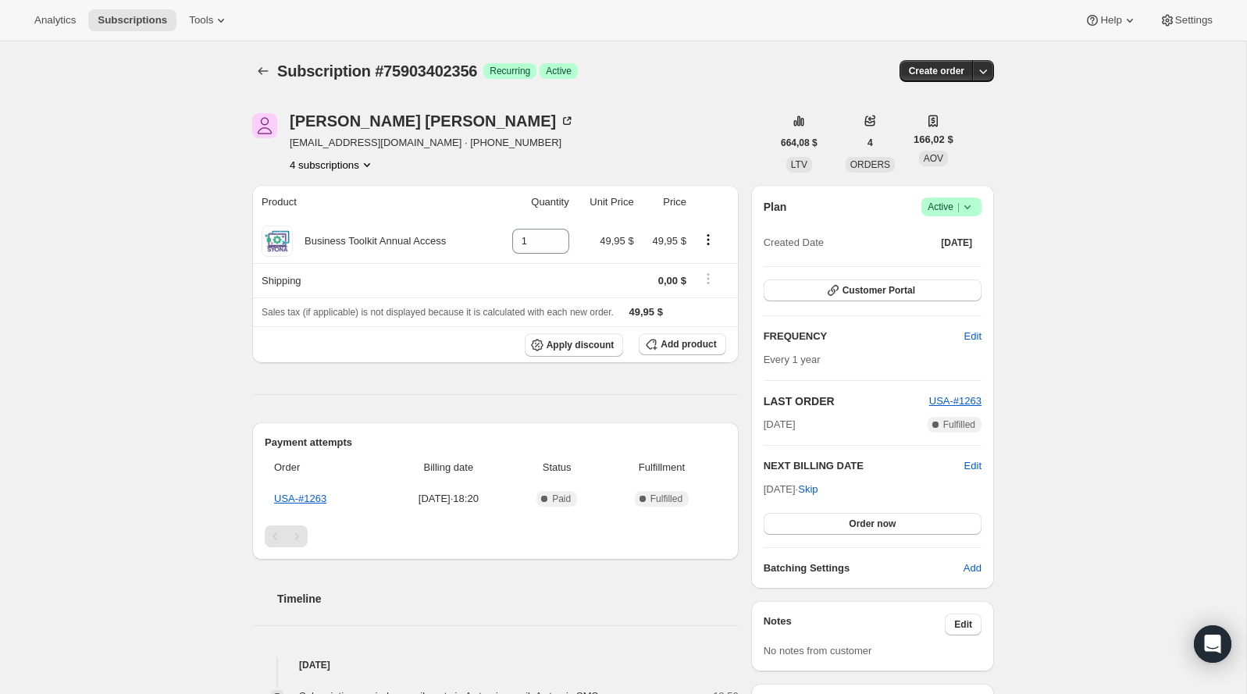
click at [358, 168] on button "4 subscriptions" at bounding box center [332, 165] width 85 height 16
click at [366, 242] on span "77197934964" at bounding box center [330, 247] width 109 height 16
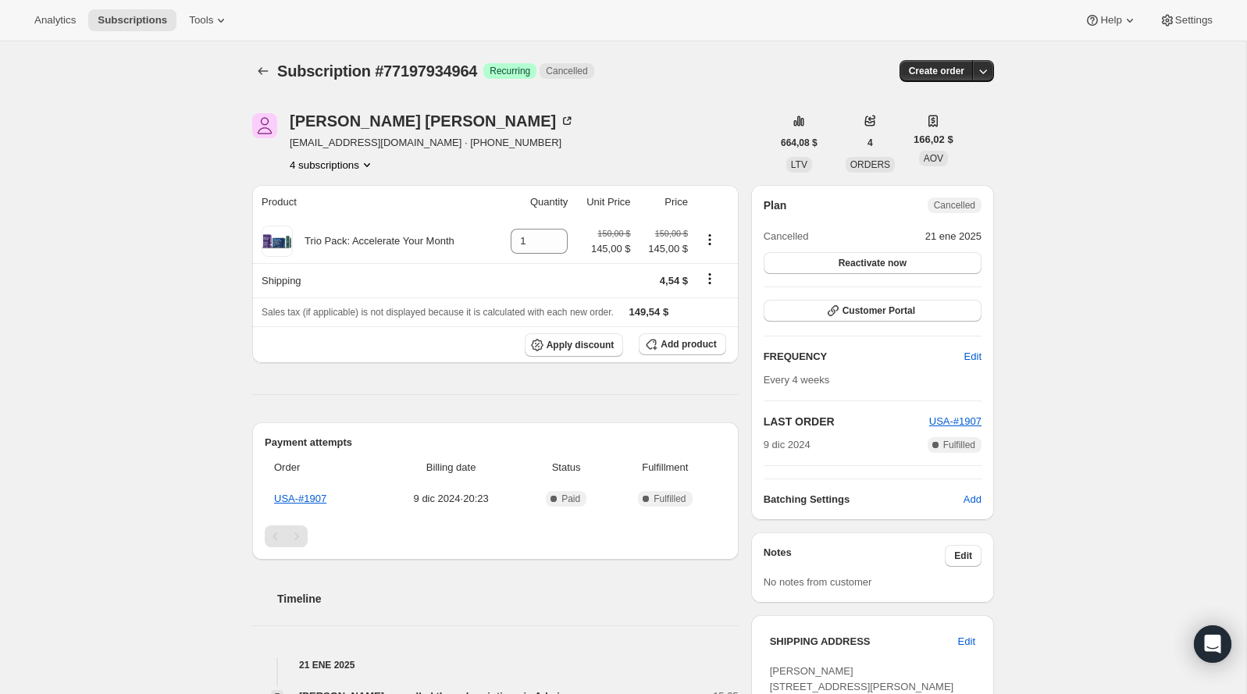
click at [362, 157] on button "4 subscriptions" at bounding box center [332, 165] width 85 height 16
click at [356, 269] on span "91814003060" at bounding box center [331, 273] width 109 height 16
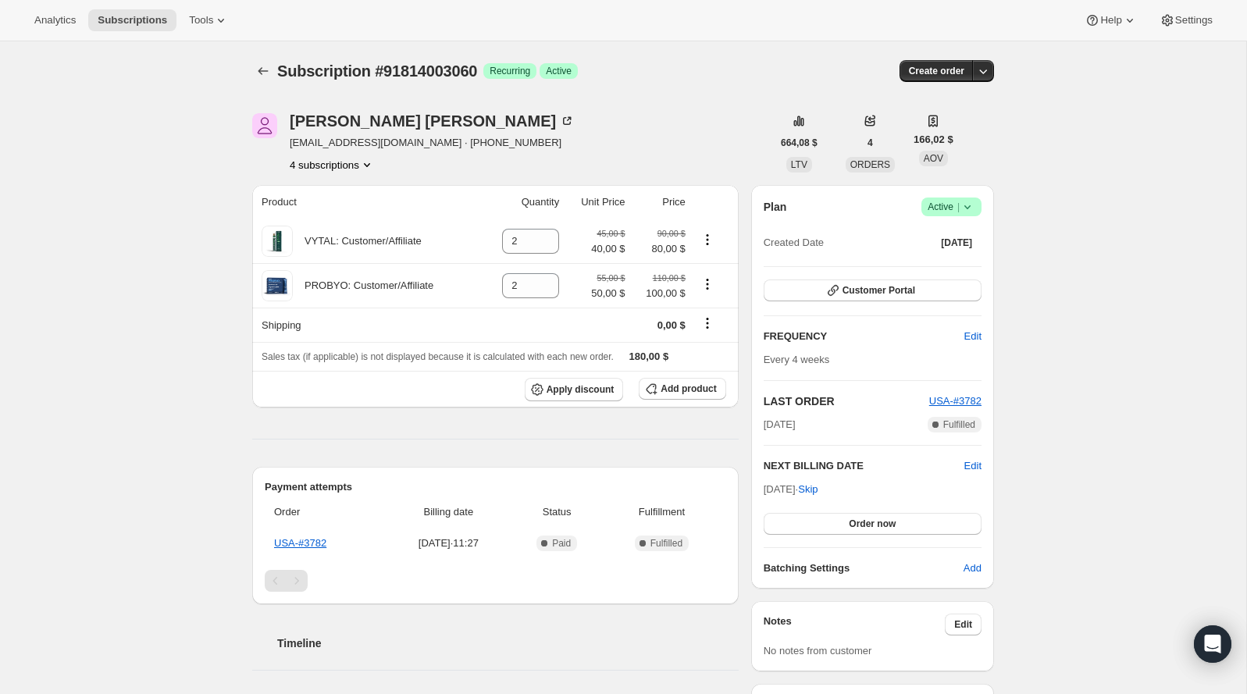
click at [948, 212] on span "Active |" at bounding box center [951, 207] width 48 height 16
click at [954, 269] on span "Cancel subscription" at bounding box center [946, 264] width 88 height 12
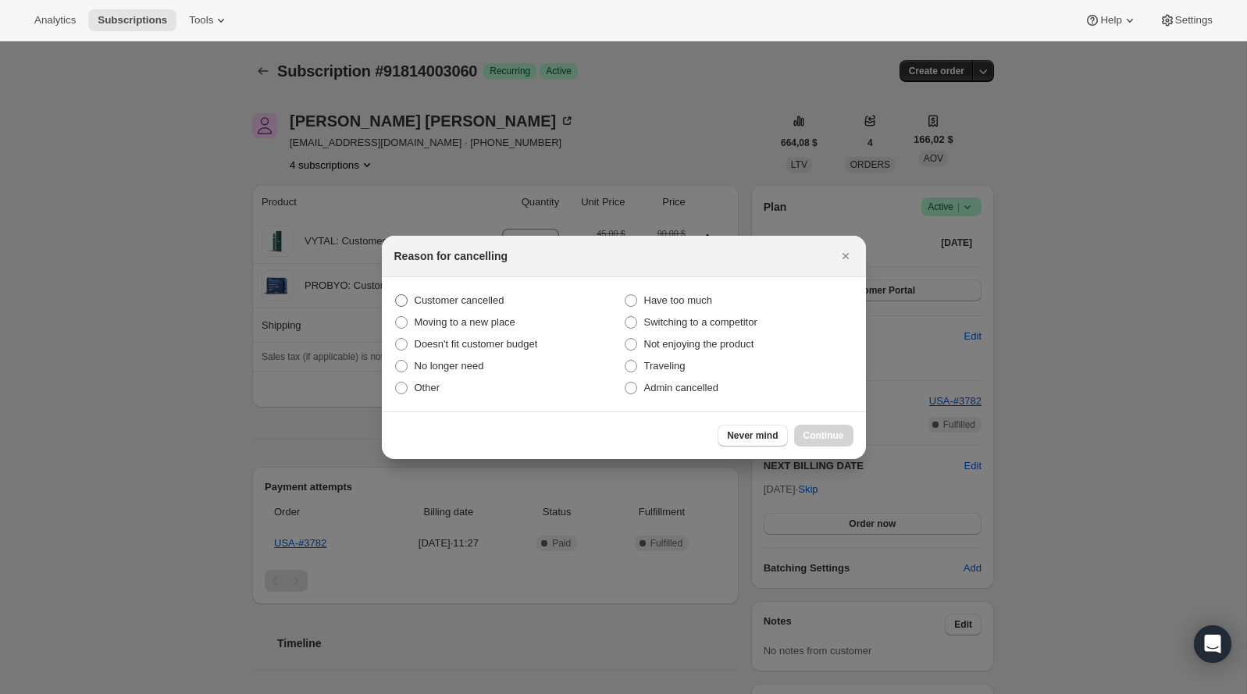
click at [488, 304] on span "Customer cancelled" at bounding box center [459, 300] width 90 height 12
click at [396, 295] on input "Customer cancelled" at bounding box center [395, 294] width 1 height 1
radio input "true"
click at [836, 425] on button "Continue" at bounding box center [823, 436] width 59 height 22
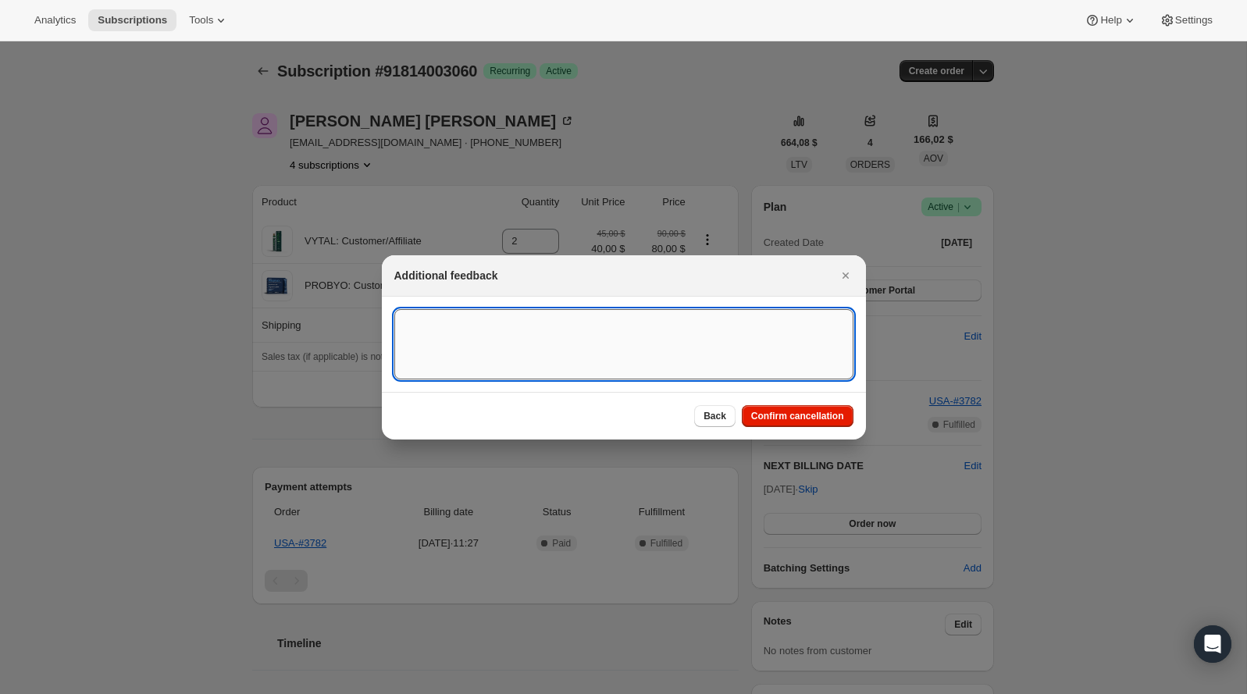
click at [649, 340] on textarea ":rmb:" at bounding box center [623, 344] width 459 height 70
drag, startPoint x: 652, startPoint y: 329, endPoint x: 444, endPoint y: 325, distance: 207.7
click at [444, 325] on textarea "Customer request to cancel BA agreement." at bounding box center [623, 344] width 459 height 70
click at [642, 318] on textarea "Customer request to cancel BA agreement." at bounding box center [623, 344] width 459 height 70
click at [476, 318] on textarea "Customer request to cancel BA agreement and all his subscriptions." at bounding box center [623, 344] width 459 height 70
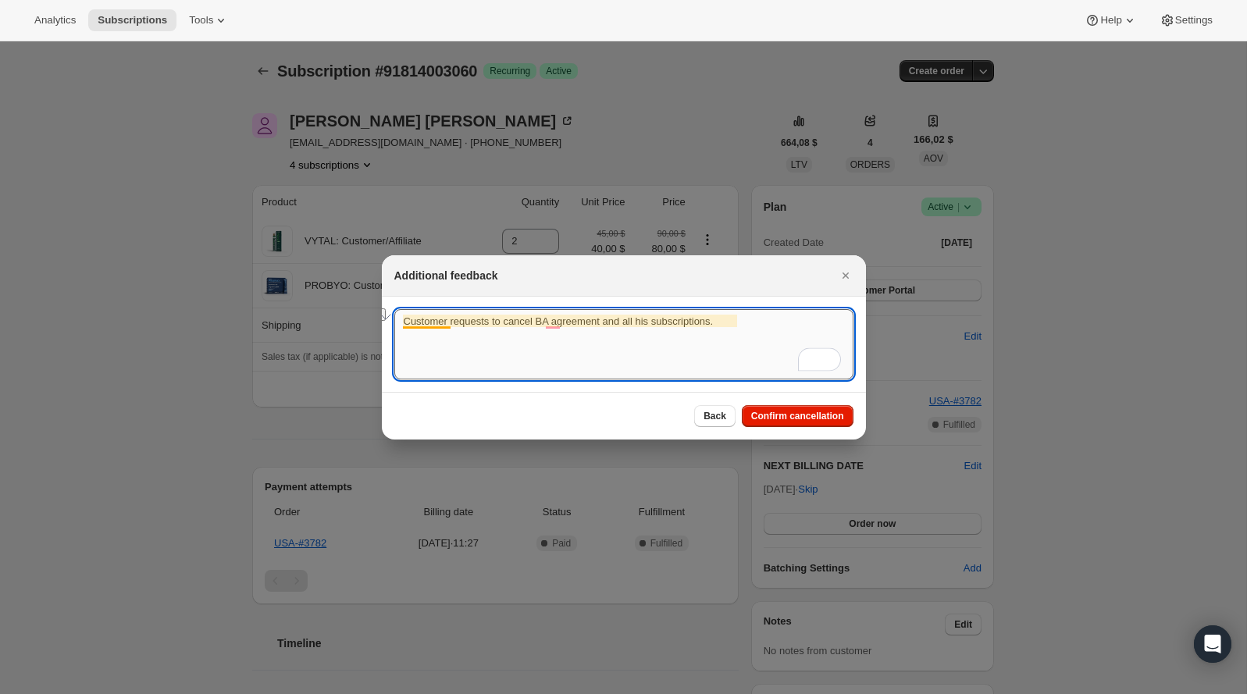
drag, startPoint x: 774, startPoint y: 324, endPoint x: 446, endPoint y: 324, distance: 327.9
click at [446, 324] on textarea "Customer requests to cancel BA agreement and all his subscriptions." at bounding box center [623, 344] width 459 height 70
click at [727, 356] on textarea "Customer requests to cancel BA agreement and all his subscriptions." at bounding box center [623, 344] width 459 height 70
drag, startPoint x: 749, startPoint y: 334, endPoint x: 400, endPoint y: 315, distance: 348.7
click at [400, 315] on textarea "Customer requests to cancel BA agreement and all his subscriptions." at bounding box center [623, 344] width 459 height 70
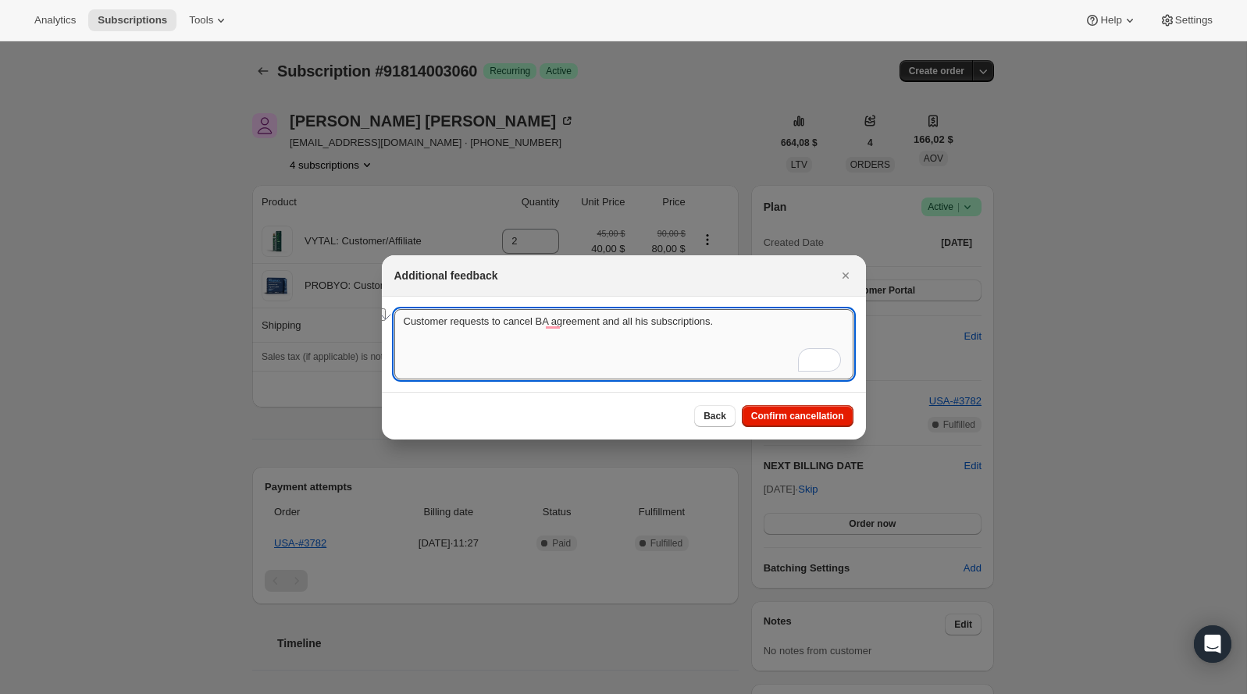
click at [738, 346] on textarea "Customer requests to cancel BA agreement and all his subscriptions." at bounding box center [623, 344] width 459 height 70
drag, startPoint x: 767, startPoint y: 322, endPoint x: 382, endPoint y: 320, distance: 384.1
click at [382, 320] on section "Customer requests to cancel BA agreement and all his subscriptions. Customer re…" at bounding box center [624, 344] width 484 height 95
type textarea "Customer requests to cancel BA agreement and all his subscriptions."
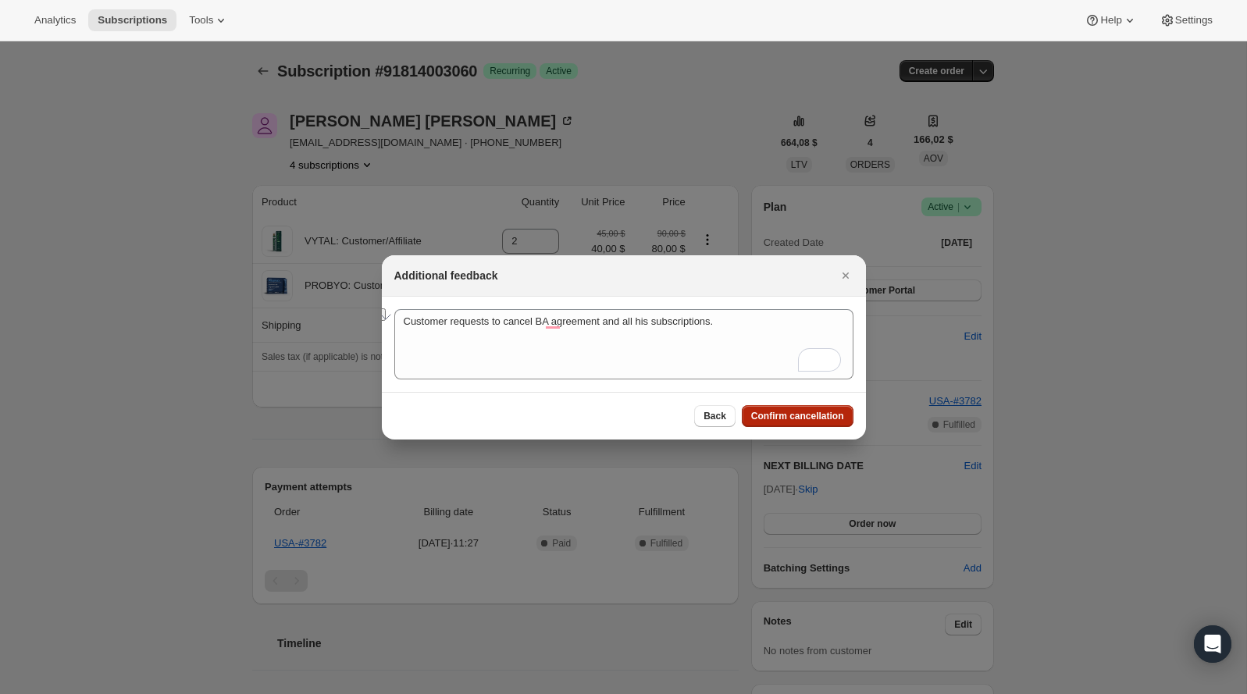
click at [835, 422] on button "Confirm cancellation" at bounding box center [798, 416] width 112 height 22
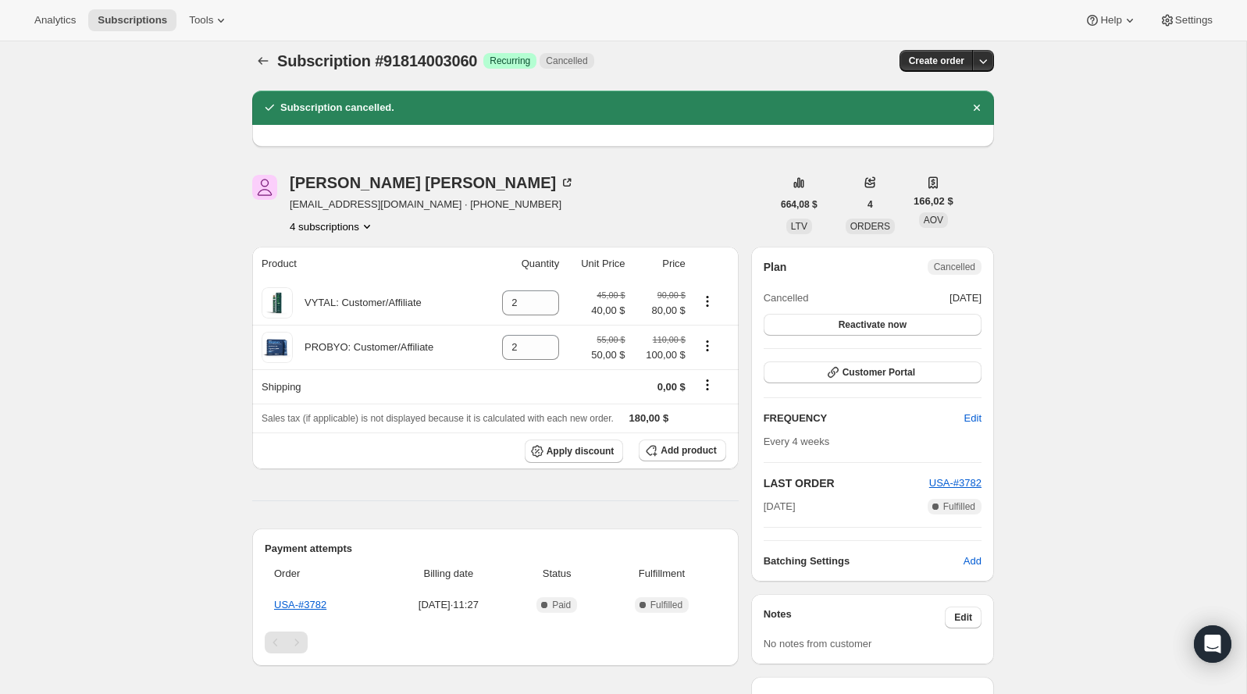
scroll to position [2, 0]
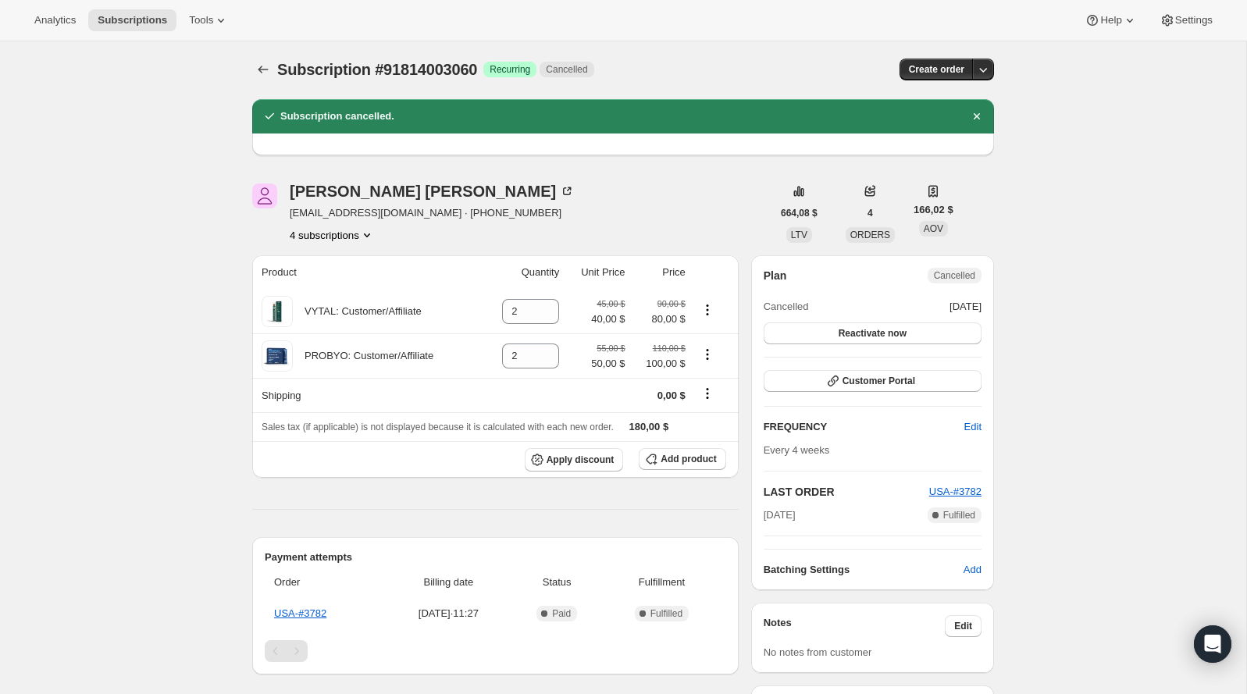
click at [366, 232] on icon "Product actions" at bounding box center [367, 235] width 16 height 16
click at [354, 311] on span "77197934964" at bounding box center [330, 317] width 109 height 16
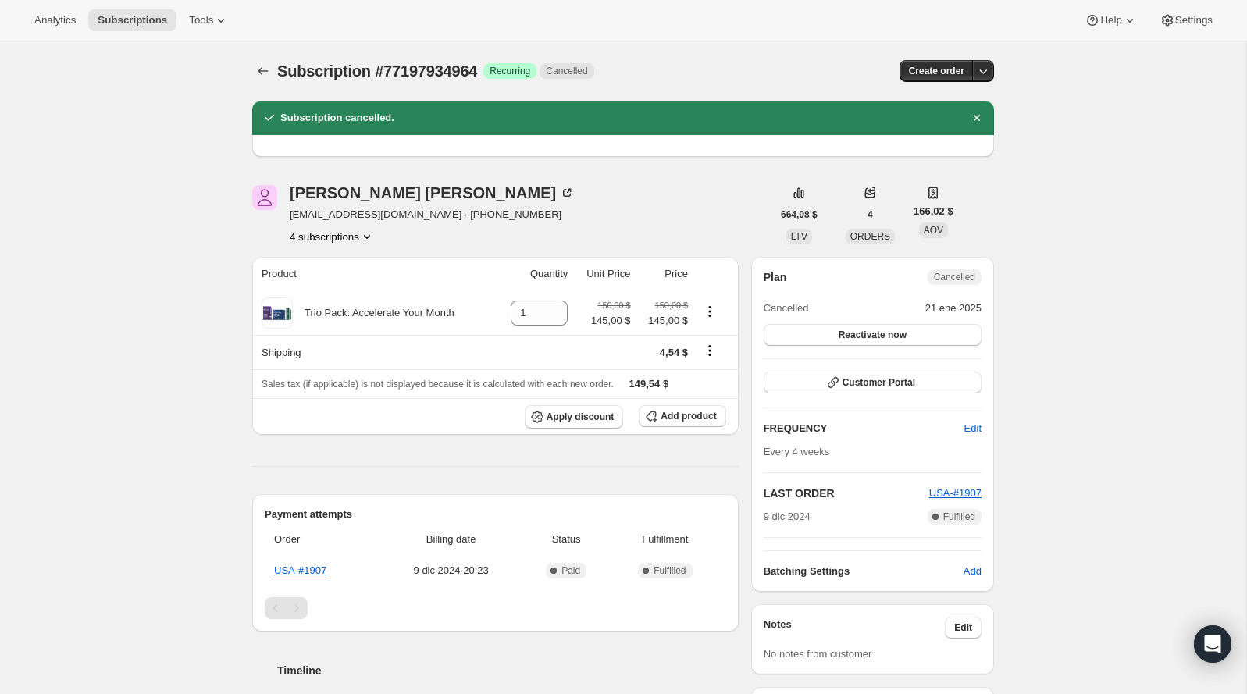
click at [350, 233] on button "4 subscriptions" at bounding box center [332, 237] width 85 height 16
click at [340, 299] on span "76763038068" at bounding box center [331, 292] width 109 height 16
click at [362, 233] on button "4 subscriptions" at bounding box center [332, 237] width 85 height 16
click at [347, 336] on button "91814003060" at bounding box center [331, 345] width 118 height 25
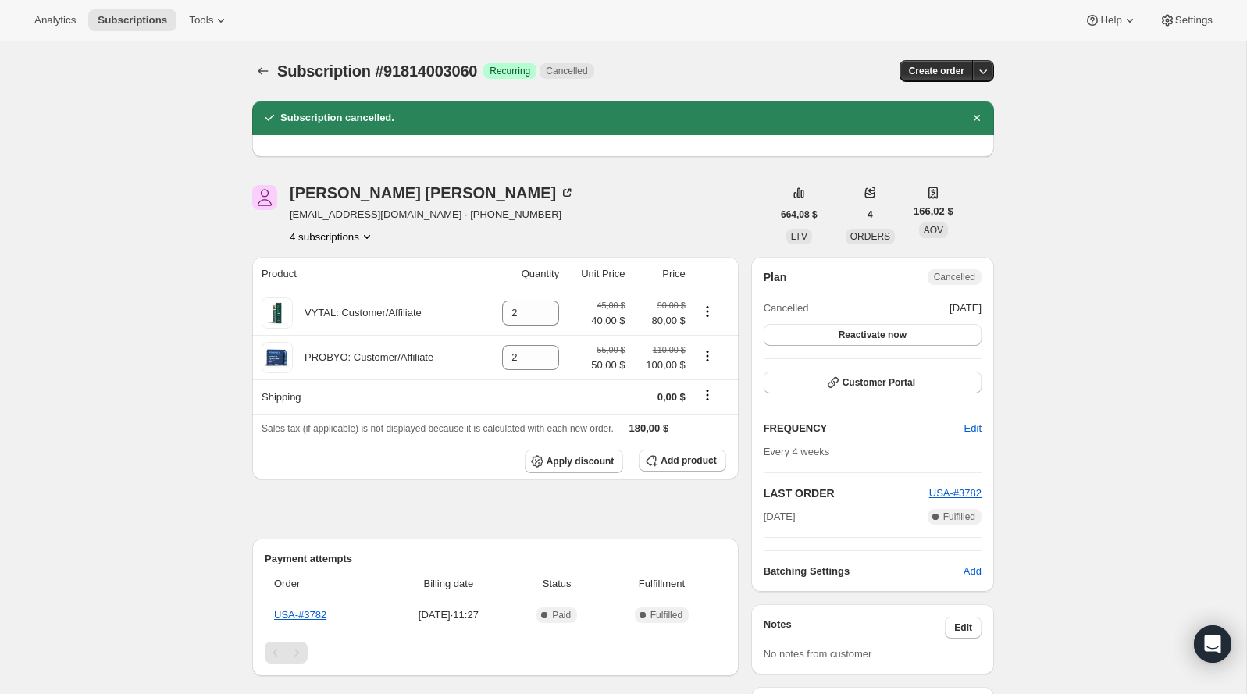
click at [354, 243] on button "4 subscriptions" at bounding box center [332, 237] width 85 height 16
click at [345, 325] on span "77197934964" at bounding box center [330, 319] width 109 height 16
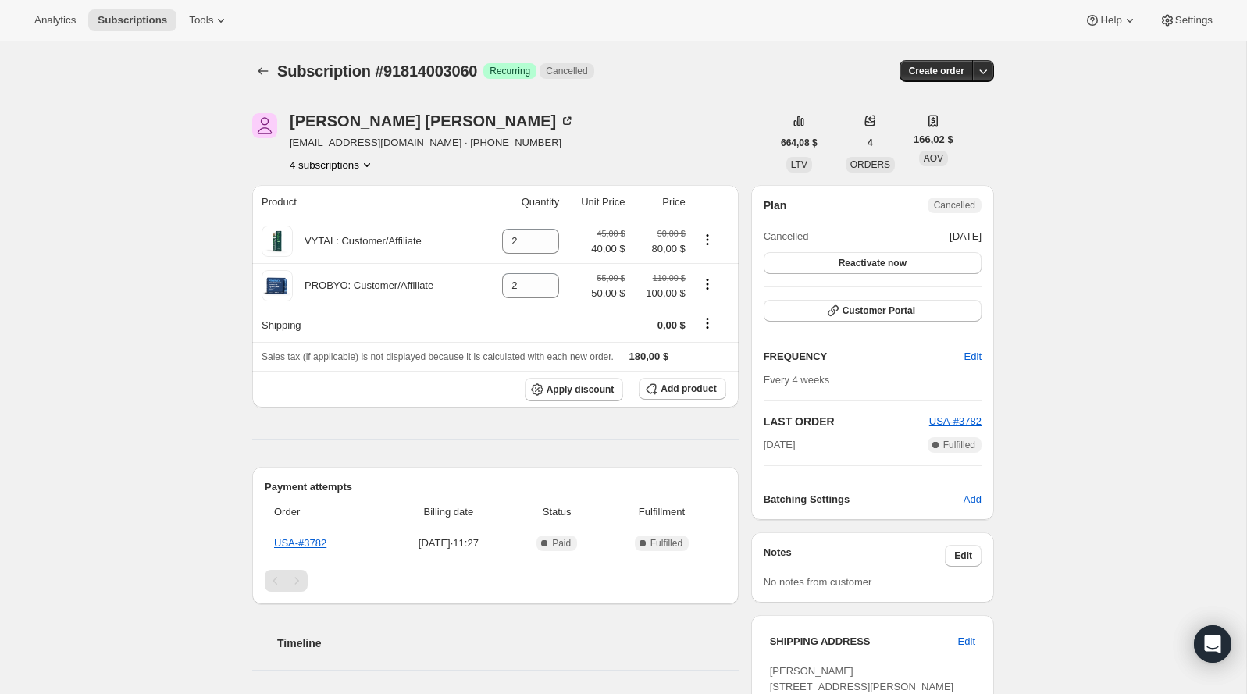
click at [361, 166] on button "4 subscriptions" at bounding box center [332, 165] width 85 height 16
click at [357, 251] on span "77197934964" at bounding box center [330, 247] width 109 height 16
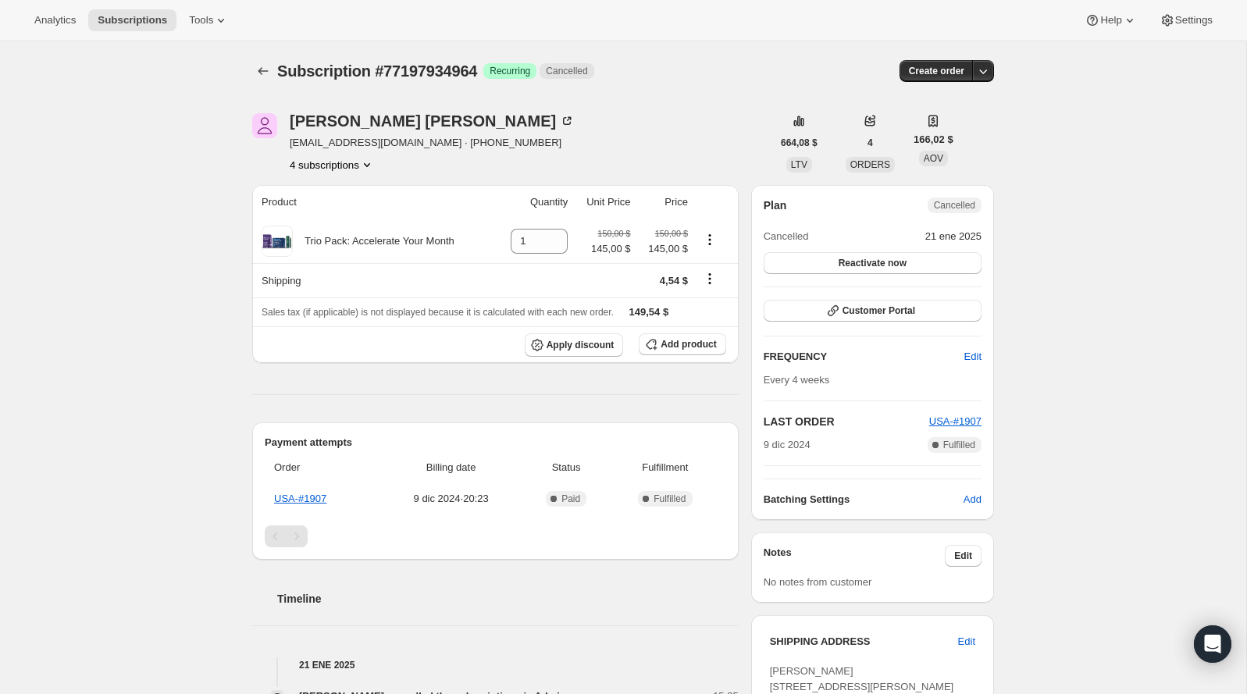
click at [327, 173] on div "[PERSON_NAME] [EMAIL_ADDRESS][DOMAIN_NAME] · [PHONE_NUMBER] 4 subscriptions 664…" at bounding box center [617, 605] width 754 height 1035
click at [328, 169] on button "4 subscriptions" at bounding box center [332, 165] width 85 height 16
click at [356, 219] on span "76763038068" at bounding box center [331, 220] width 109 height 16
click at [346, 164] on button "4 subscriptions" at bounding box center [332, 165] width 85 height 16
click at [339, 190] on span "75903402356" at bounding box center [307, 193] width 62 height 12
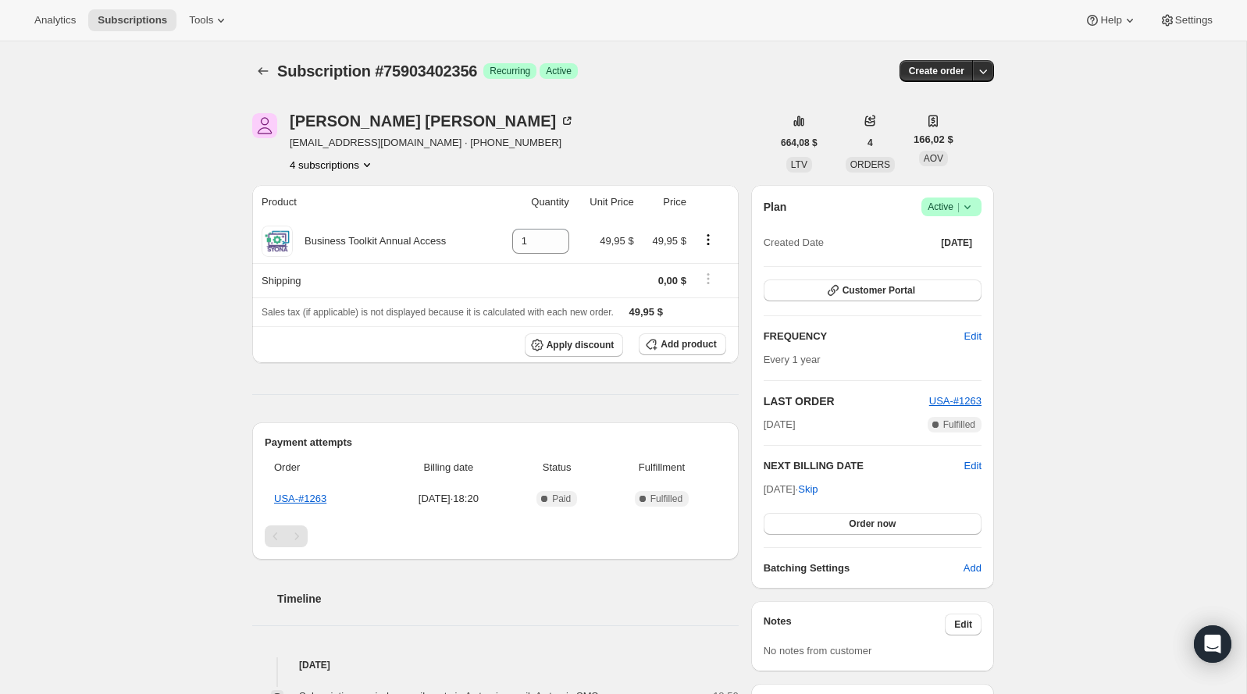
click at [968, 212] on icon at bounding box center [967, 207] width 16 height 16
click at [927, 251] on button "Cancel subscription" at bounding box center [946, 263] width 98 height 25
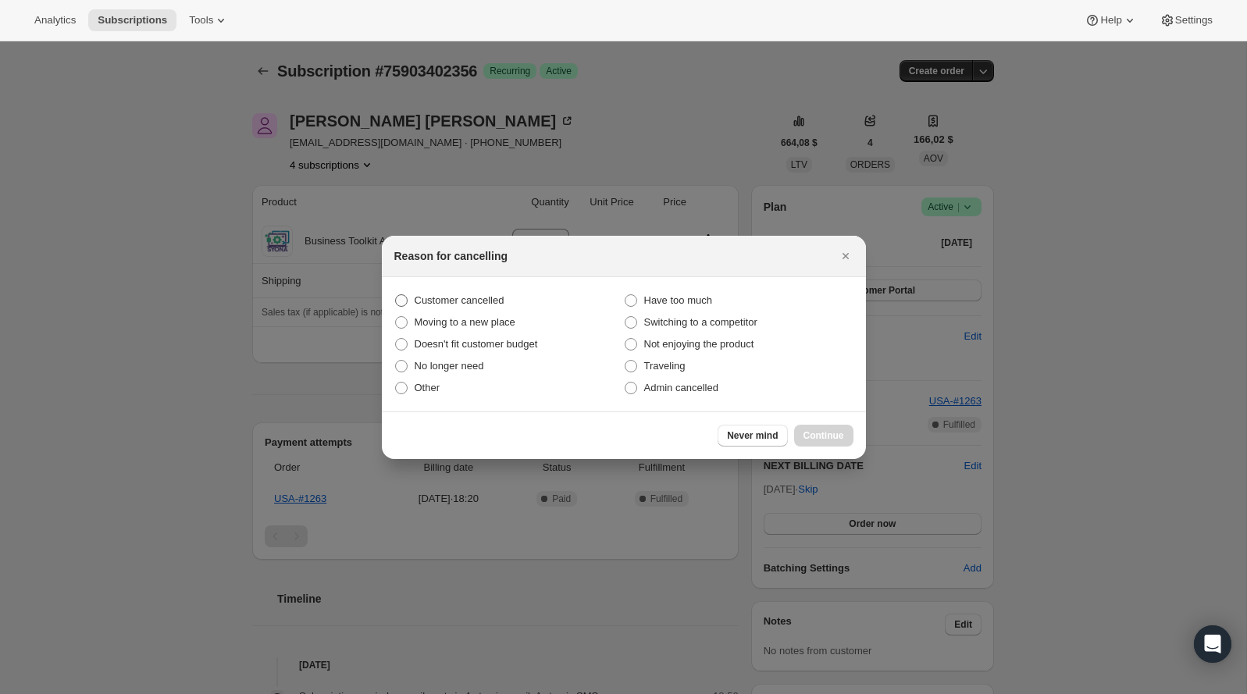
click at [496, 303] on span "Customer cancelled" at bounding box center [459, 300] width 90 height 12
click at [396, 295] on input "Customer cancelled" at bounding box center [395, 294] width 1 height 1
radio input "true"
click at [832, 439] on span "Continue" at bounding box center [823, 435] width 41 height 12
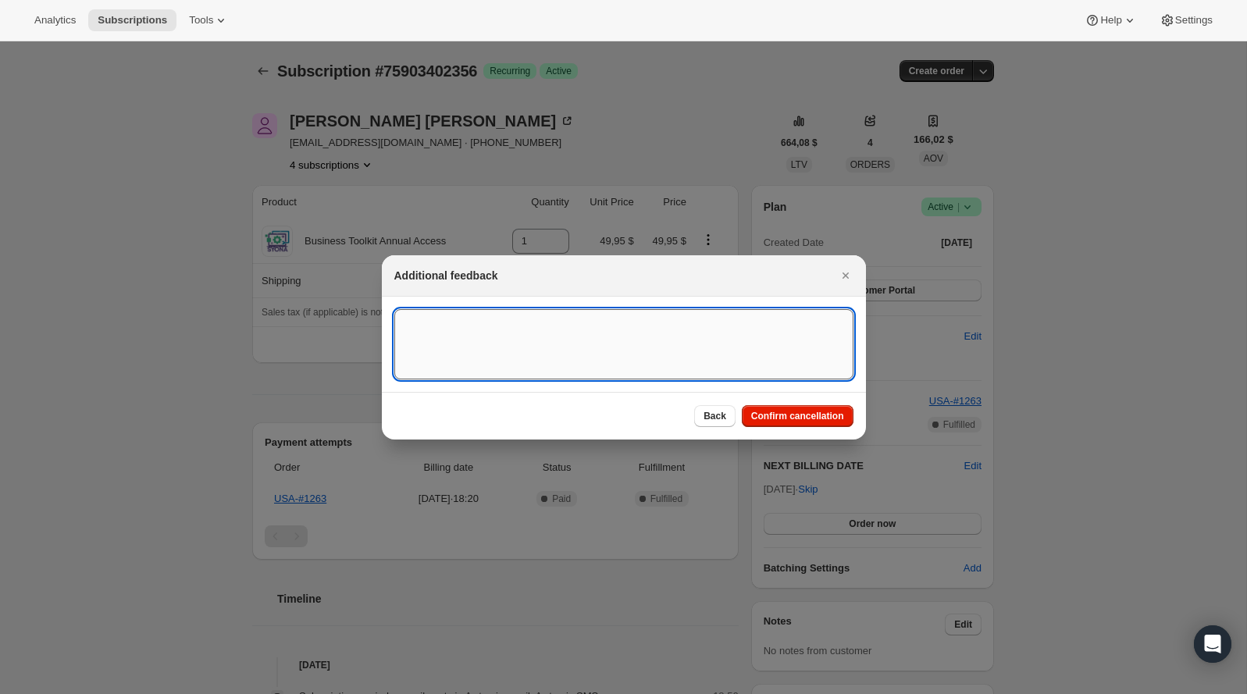
click at [682, 372] on textarea ":ri2:" at bounding box center [623, 344] width 459 height 70
click at [763, 356] on textarea "To enrich screen reader interactions, please activate Accessibility in Grammarl…" at bounding box center [623, 344] width 459 height 70
paste textarea "Customer requests to cancel BA agreement and all his subscriptions."
type textarea "Customer requests to cancel BA agreement and all his subscriptions."
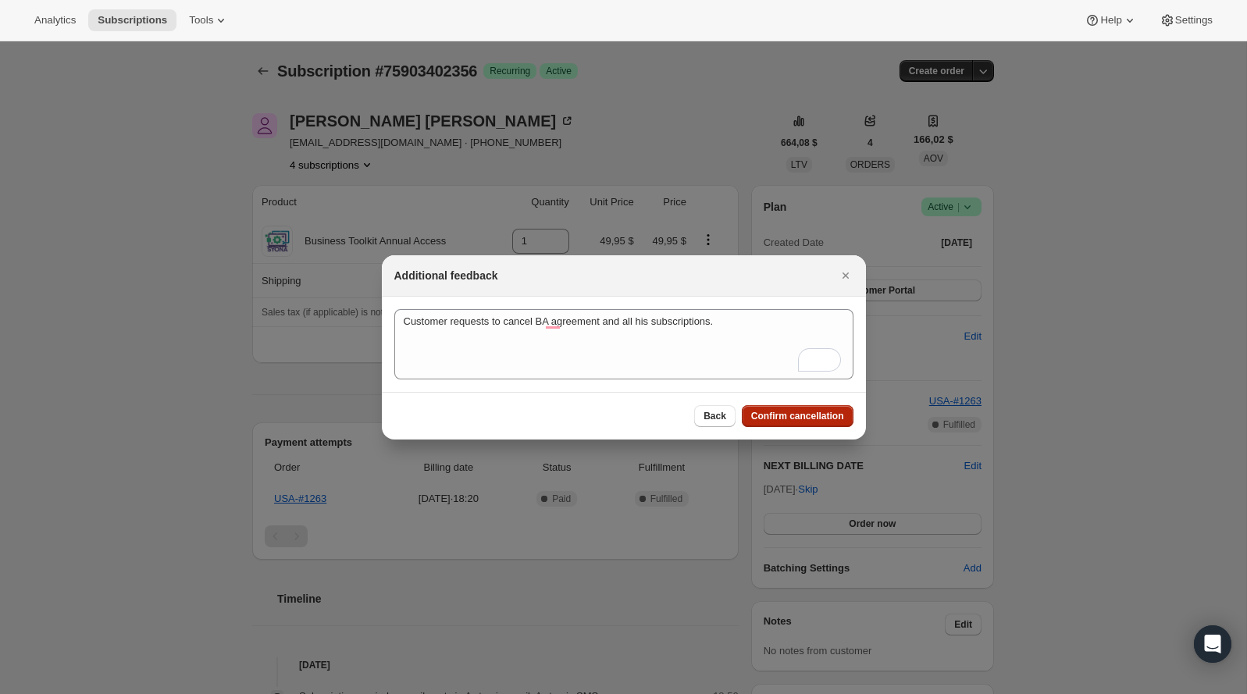
click at [819, 406] on button "Confirm cancellation" at bounding box center [798, 416] width 112 height 22
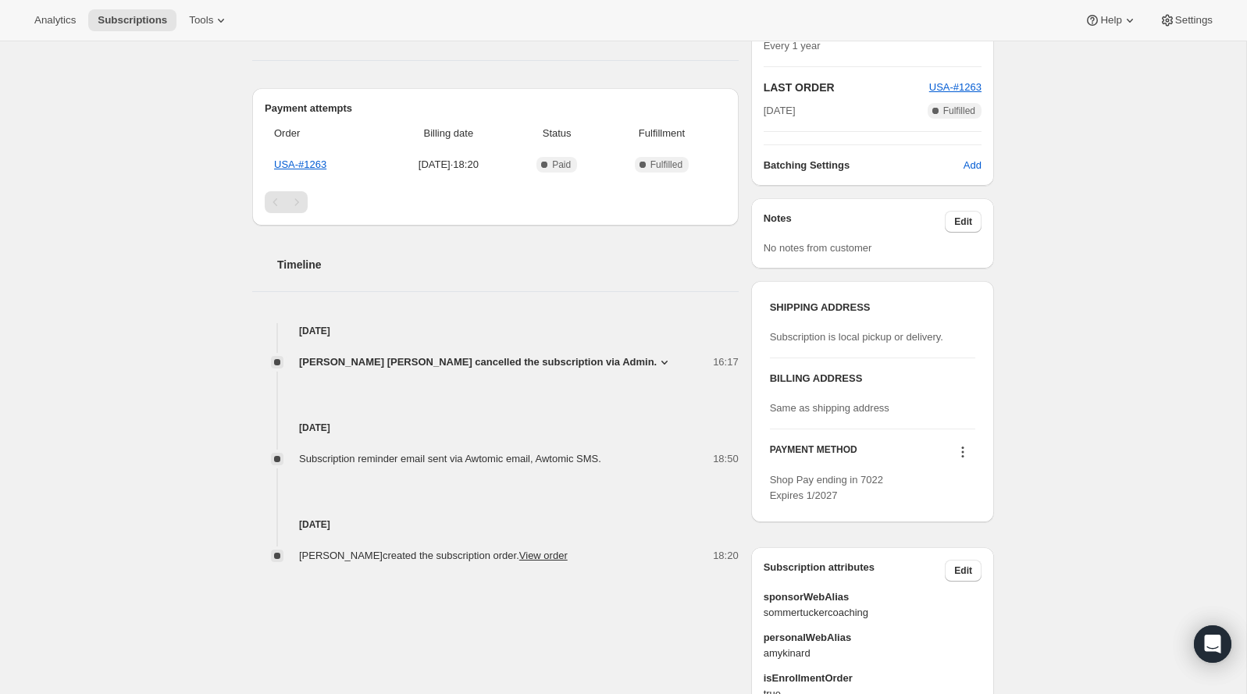
scroll to position [408, 0]
click at [560, 356] on span "[PERSON_NAME] [PERSON_NAME] cancelled the subscription via Admin." at bounding box center [478, 360] width 358 height 16
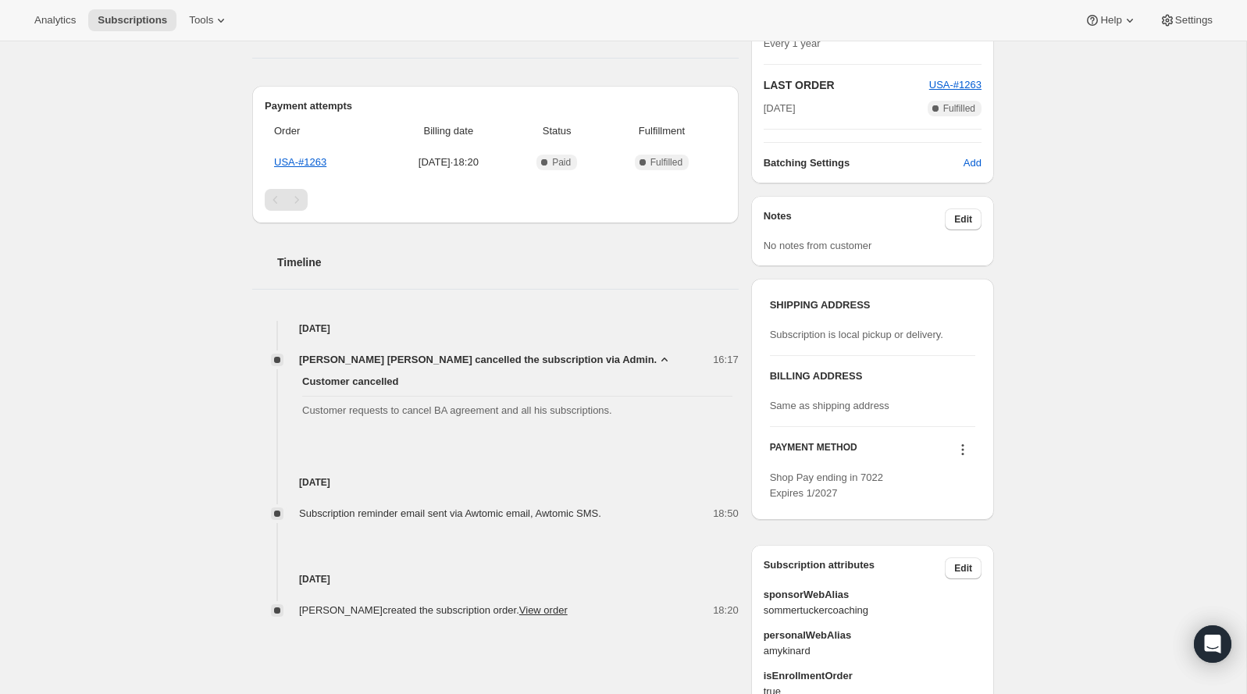
click at [560, 356] on span "[PERSON_NAME] [PERSON_NAME] cancelled the subscription via Admin." at bounding box center [478, 360] width 358 height 16
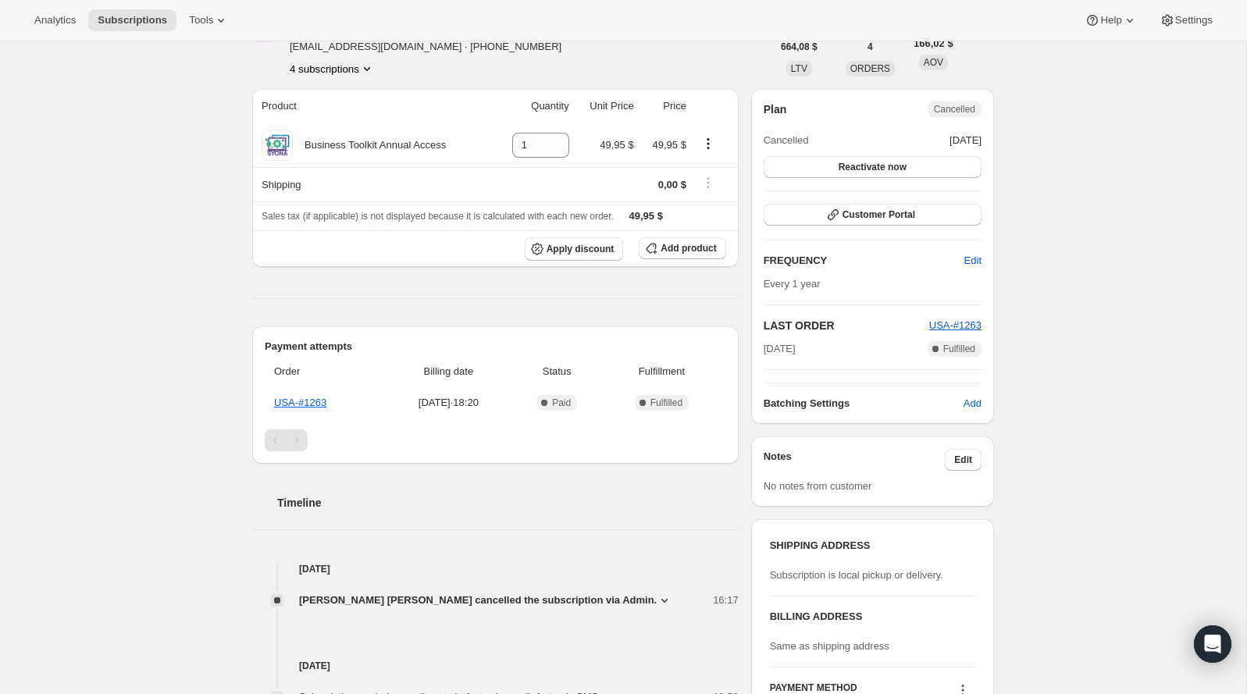
scroll to position [25, 0]
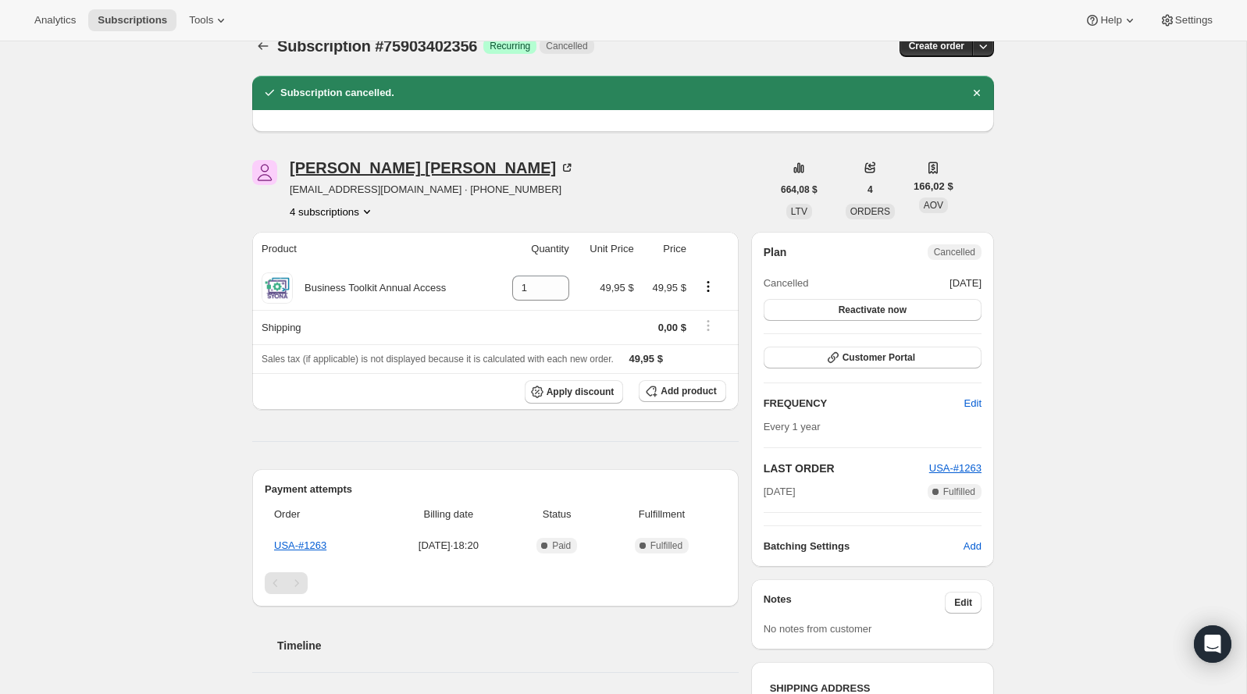
click at [350, 165] on div "Amy Kinard" at bounding box center [432, 168] width 285 height 16
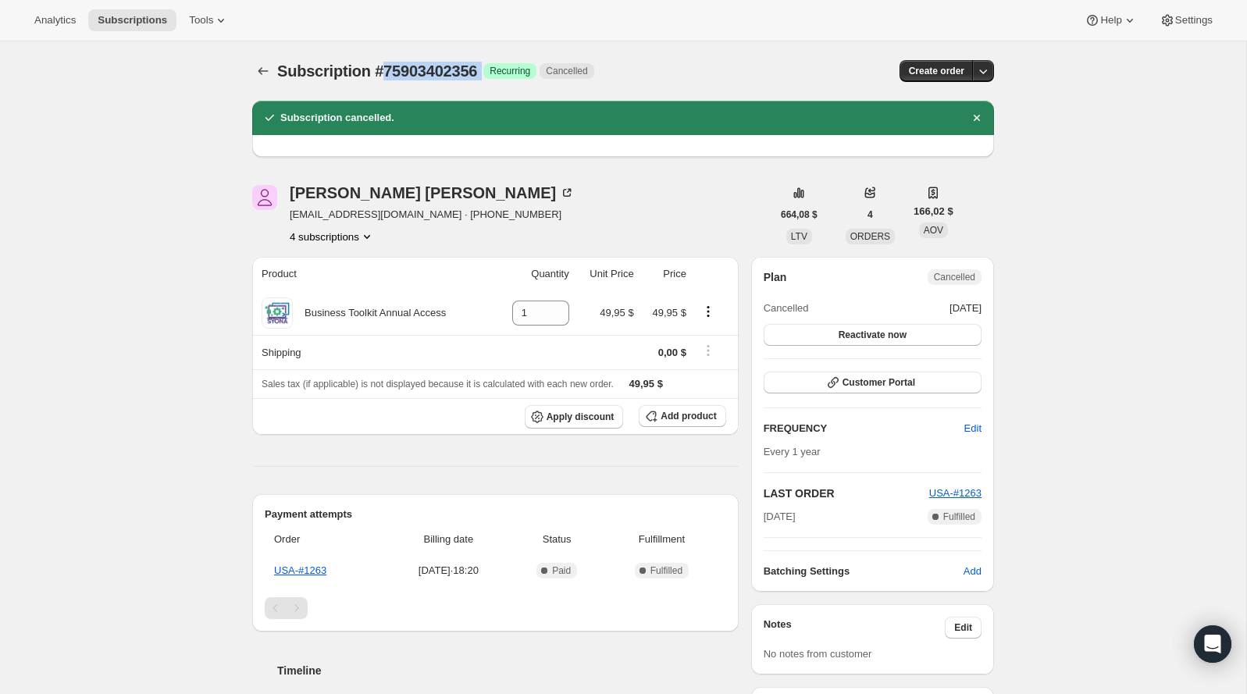
copy div "75903402356 Logrado"
drag, startPoint x: 501, startPoint y: 70, endPoint x: 384, endPoint y: 71, distance: 117.1
click at [384, 71] on div "Subscription #75903402356 Logrado Recurring Cancelled" at bounding box center [507, 71] width 460 height 22
click at [564, 141] on div at bounding box center [623, 146] width 742 height 22
click at [839, 77] on div "Create order" at bounding box center [871, 71] width 244 height 22
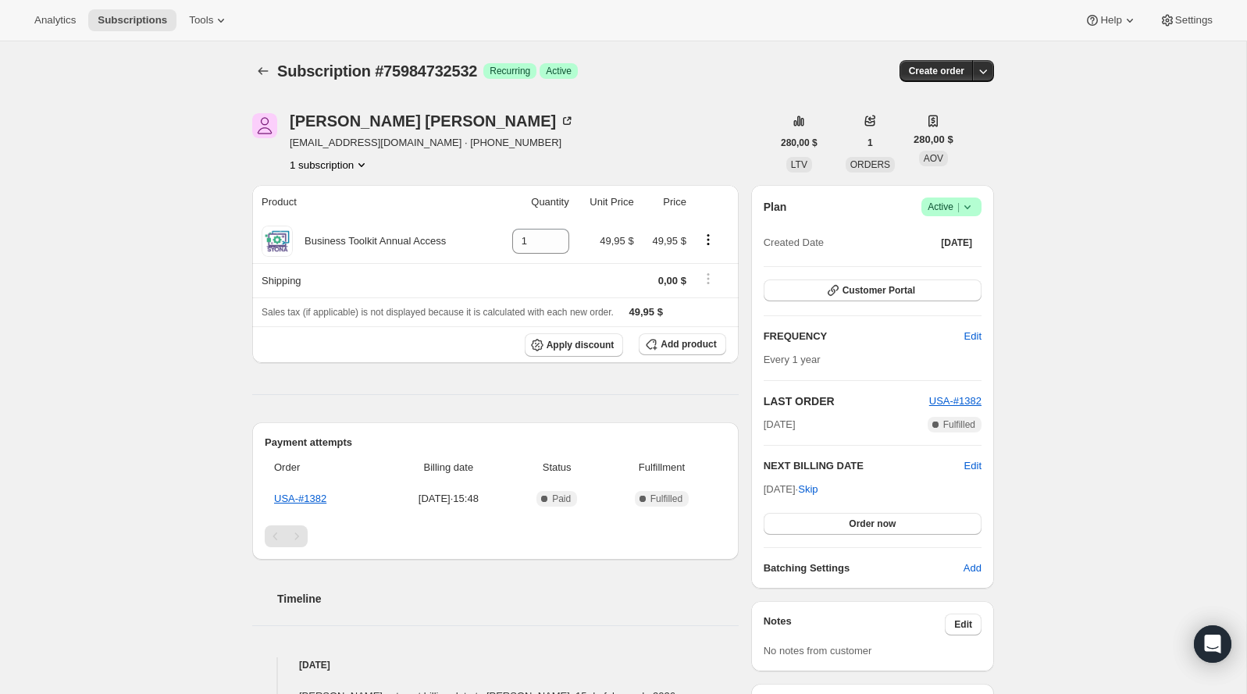
click at [941, 208] on span "Active |" at bounding box center [951, 207] width 48 height 16
click at [924, 267] on span "Cancel subscription" at bounding box center [946, 264] width 88 height 12
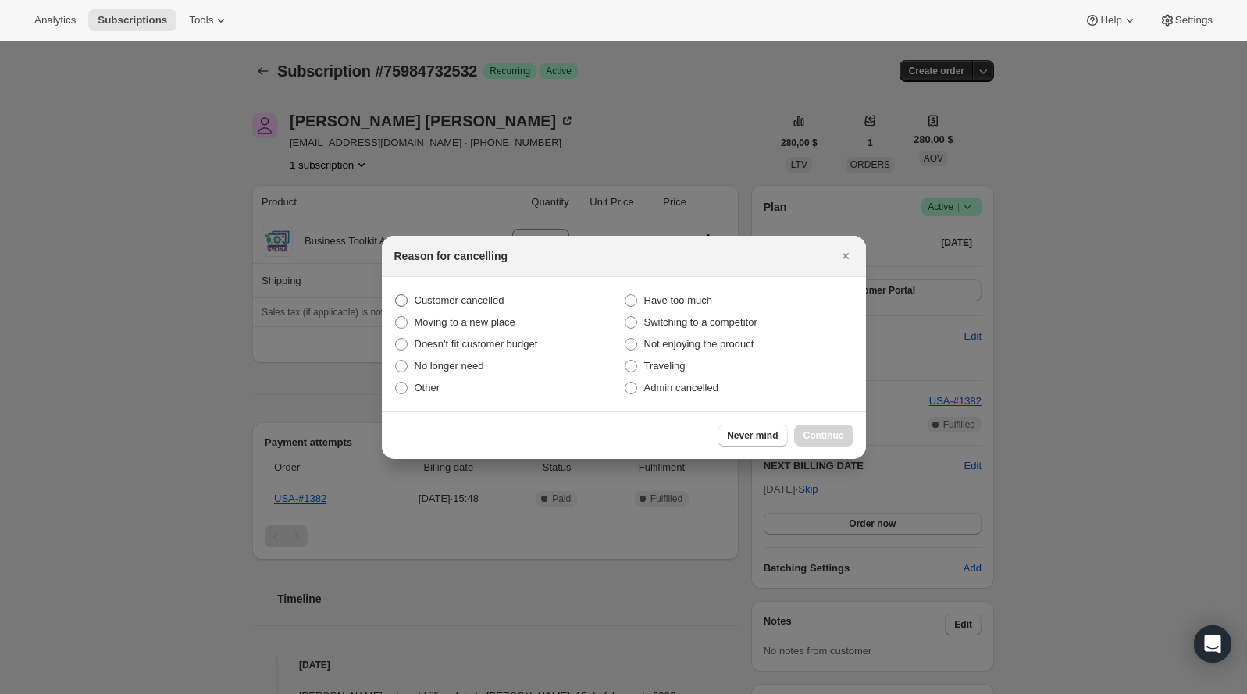
click at [518, 302] on label "Customer cancelled" at bounding box center [508, 301] width 229 height 22
click at [396, 295] on input "Customer cancelled" at bounding box center [395, 294] width 1 height 1
radio input "true"
click at [834, 432] on span "Continue" at bounding box center [823, 435] width 41 height 12
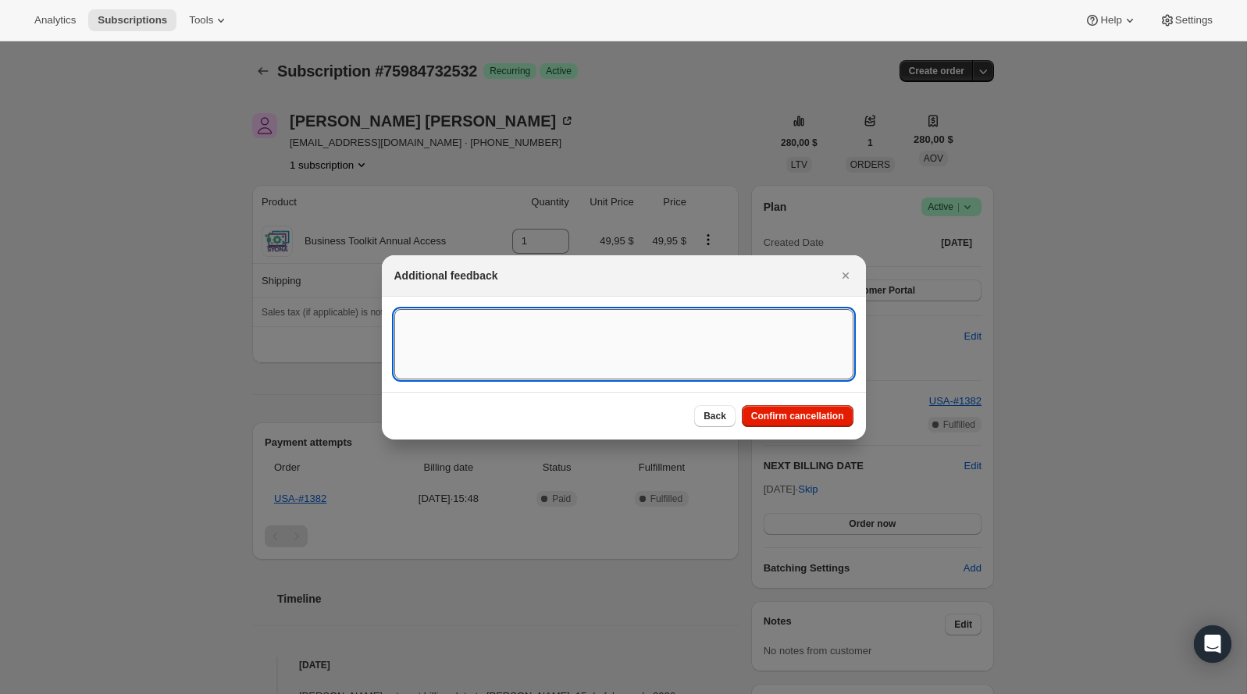
click at [658, 347] on textarea ":rb5:" at bounding box center [623, 344] width 459 height 70
click at [784, 313] on textarea "Customer canceled his BA agreement." at bounding box center [623, 344] width 459 height 70
type textarea "Customer canceled his BA agreement."
click at [795, 410] on span "Confirm cancellation" at bounding box center [797, 416] width 93 height 12
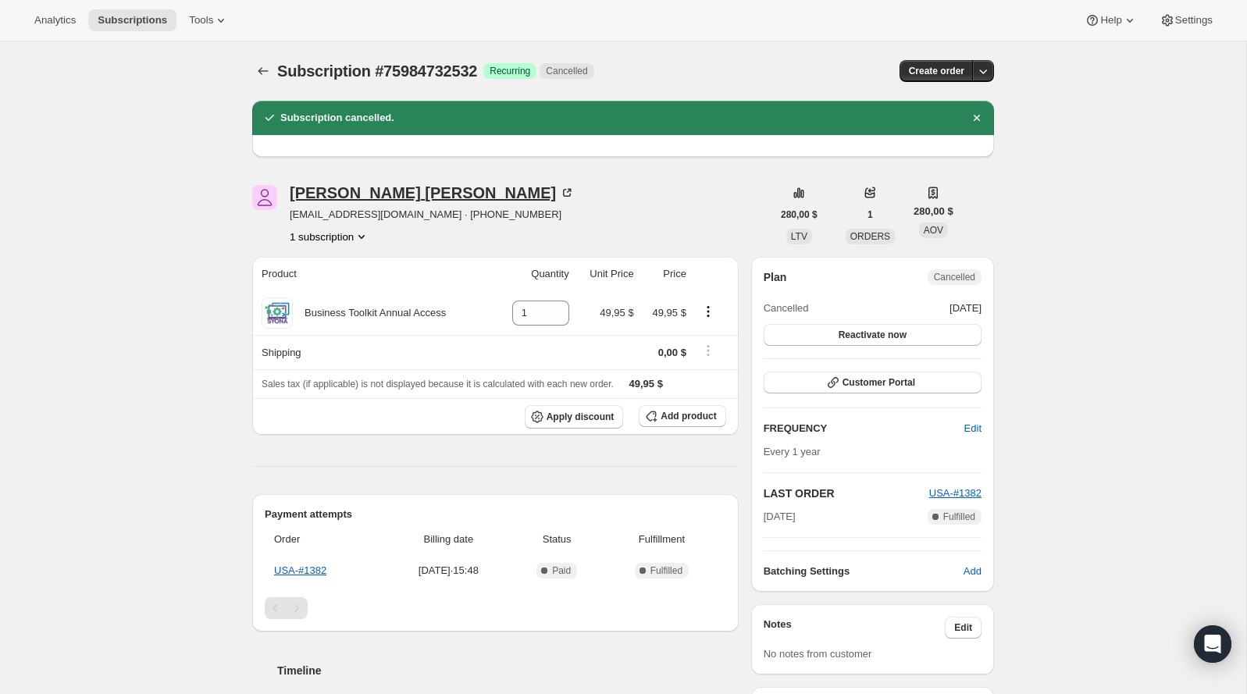
click at [368, 197] on div "[PERSON_NAME]" at bounding box center [432, 193] width 285 height 16
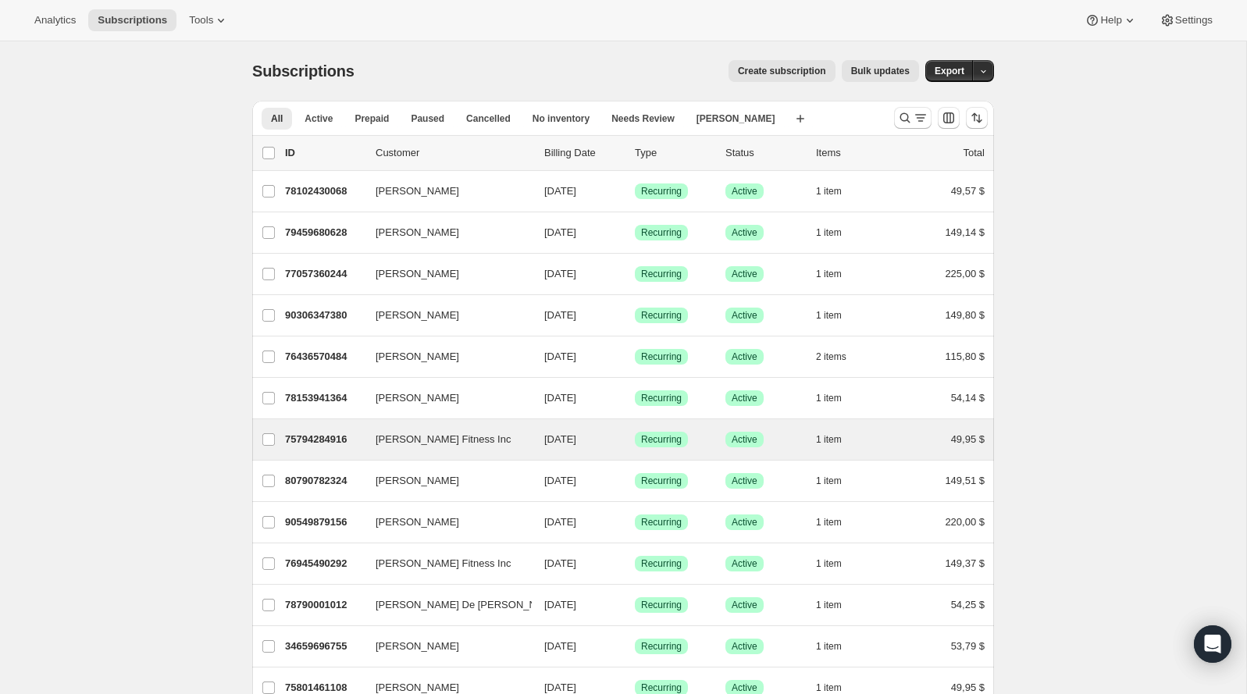
click at [809, 449] on div "Fitzgerald Fitness Inc 75794284916 Fitzgerald Fitness Inc 10/03/2025 Logrado Re…" at bounding box center [623, 439] width 742 height 41
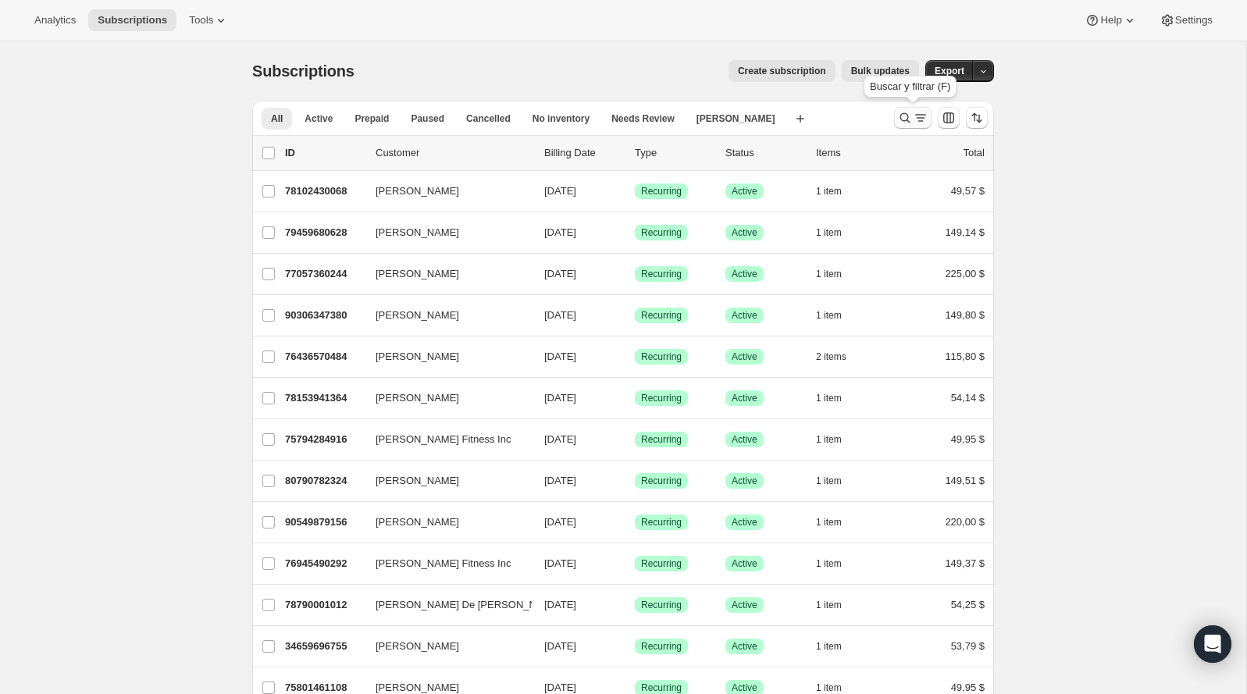
click at [902, 117] on icon "Buscar y filtrar resultados" at bounding box center [905, 118] width 16 height 16
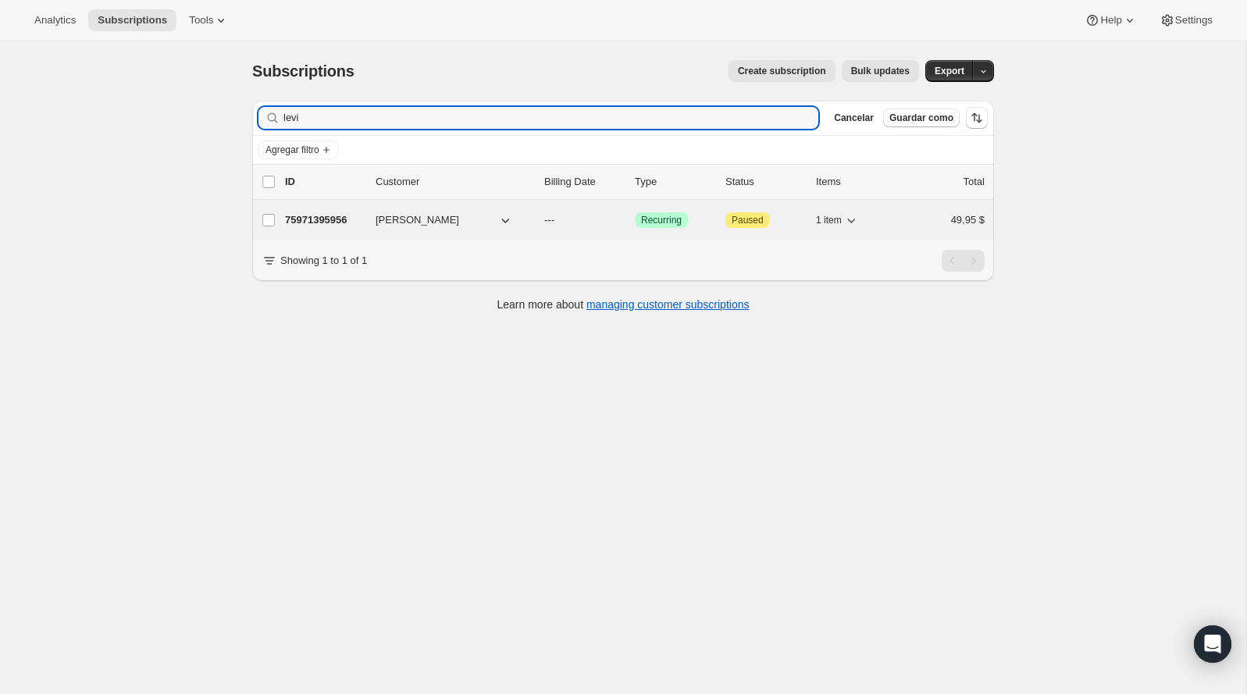
type input "levi"
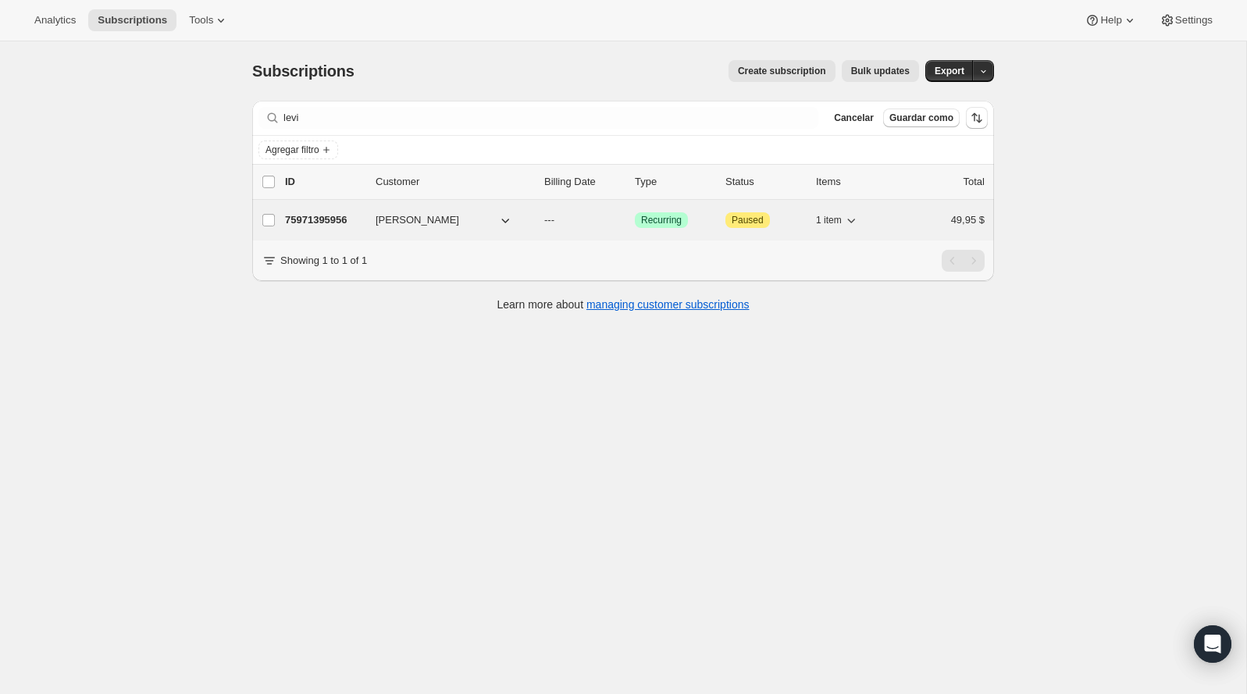
click at [342, 220] on p "75971395956" at bounding box center [324, 220] width 78 height 16
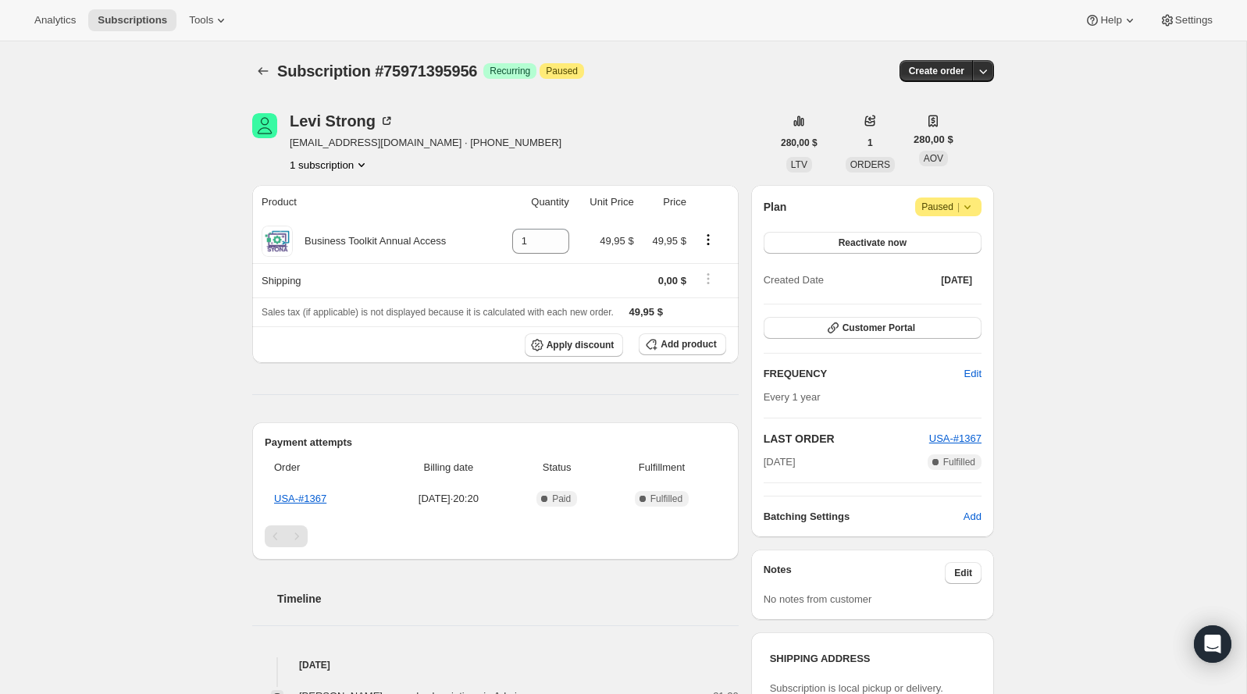
click at [148, 294] on div "Subscription #75971395956. Esta página está lista Subscription #75971395956 Log…" at bounding box center [623, 698] width 1246 height 1315
click at [958, 212] on span "|" at bounding box center [958, 207] width 2 height 12
click at [945, 244] on span "Cancel subscription" at bounding box center [943, 237] width 88 height 16
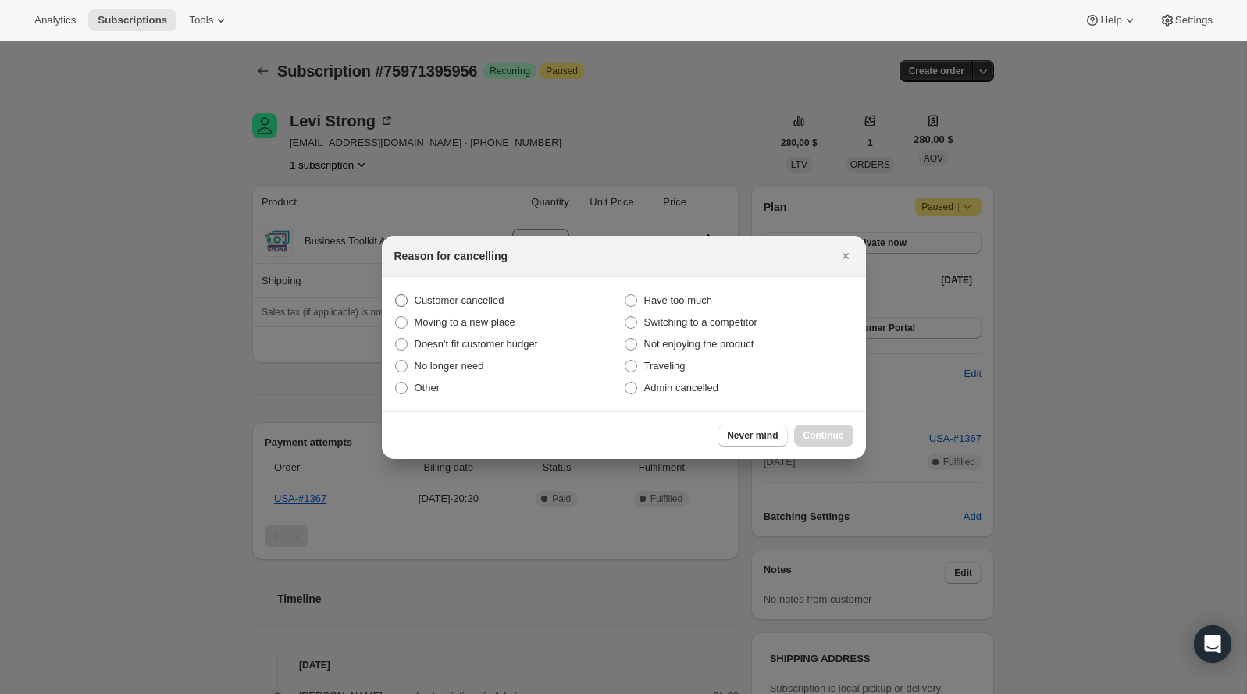
click at [514, 304] on label "Customer cancelled" at bounding box center [508, 301] width 229 height 22
click at [396, 295] on input "Customer cancelled" at bounding box center [395, 294] width 1 height 1
radio input "true"
click at [821, 443] on button "Continue" at bounding box center [823, 436] width 59 height 22
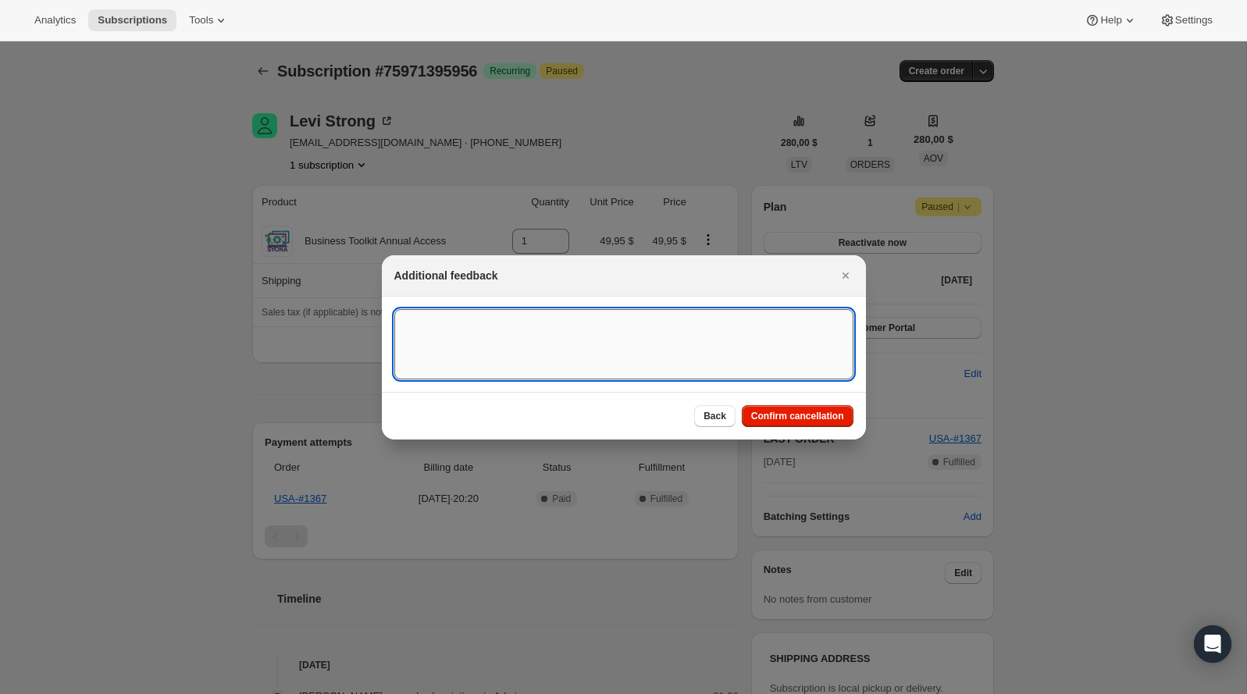
click at [585, 316] on textarea ":rbu:" at bounding box center [623, 344] width 459 height 70
click at [488, 324] on textarea "Customer cancelled BA agreement" at bounding box center [623, 344] width 459 height 70
type textarea "Customer canceled BA agreement"
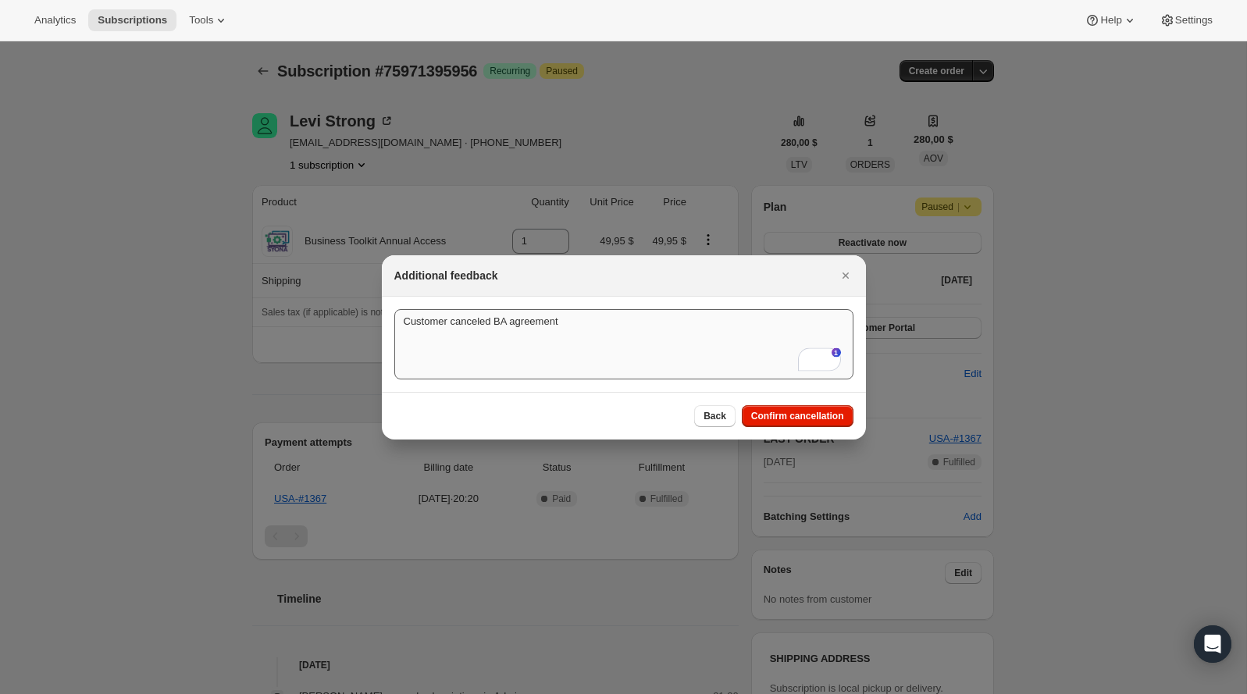
drag, startPoint x: 802, startPoint y: 413, endPoint x: 776, endPoint y: 375, distance: 46.1
click at [776, 358] on div "Additional feedback Customer canceled BA agreement Customer canceled BA agreeme…" at bounding box center [624, 347] width 484 height 184
click at [780, 414] on span "Confirm cancellation" at bounding box center [797, 416] width 93 height 12
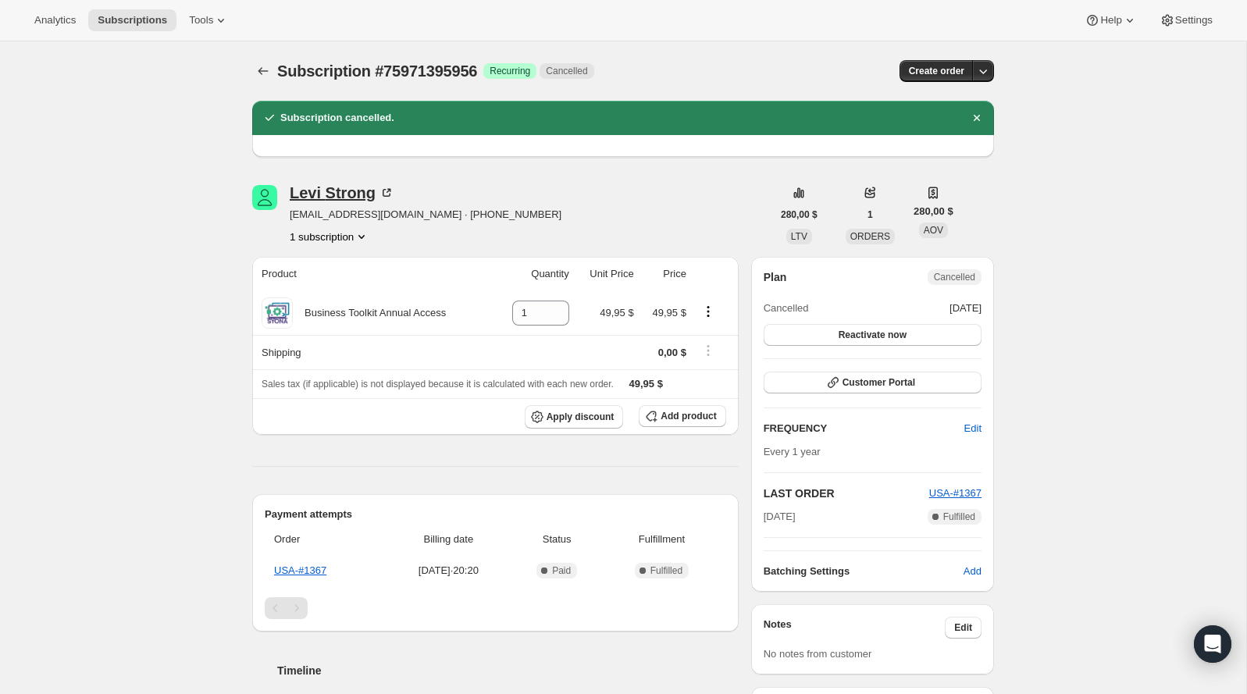
click at [367, 193] on div "Levi Strong" at bounding box center [342, 193] width 105 height 16
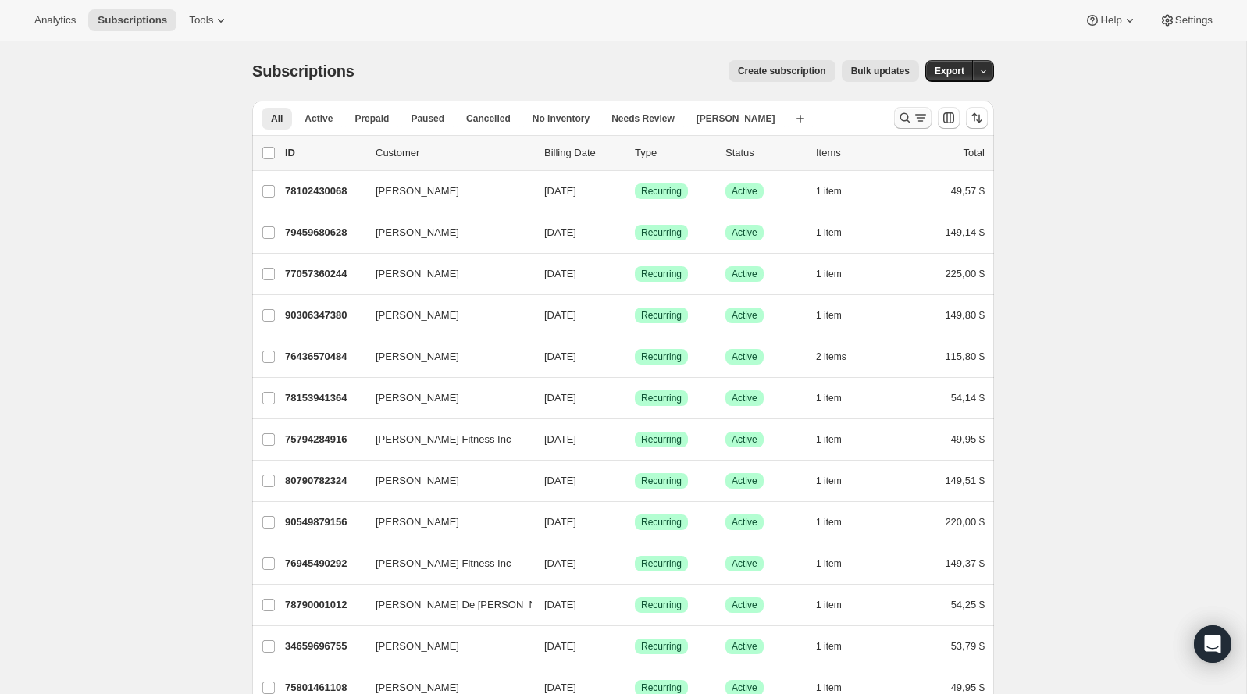
click at [911, 117] on icon "Buscar y filtrar resultados" at bounding box center [905, 118] width 16 height 16
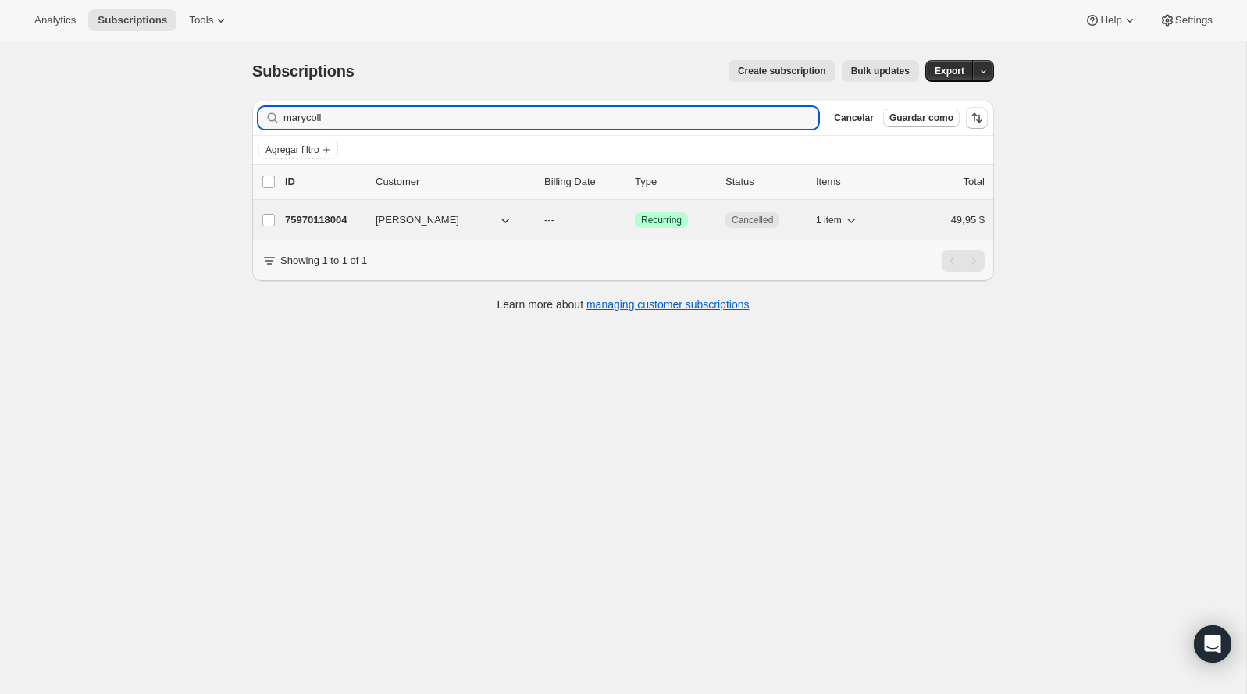
type input "marycoll"
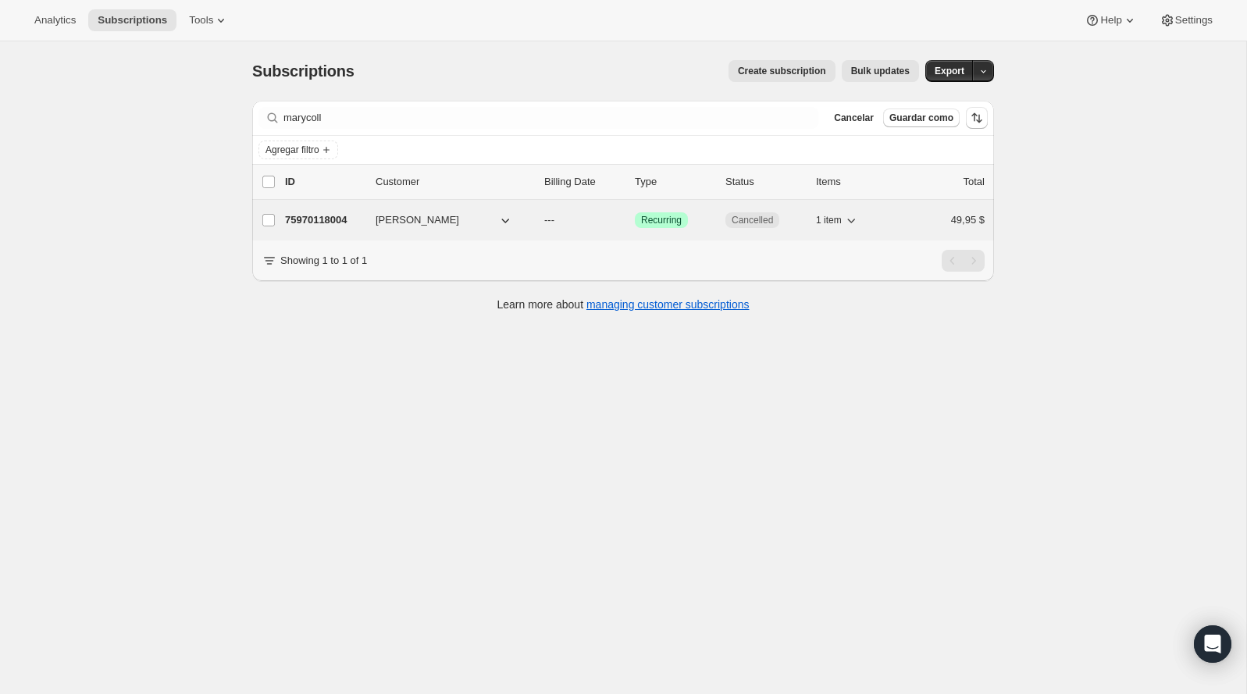
click at [411, 218] on span "MARYCOLLEEn Brennan" at bounding box center [417, 220] width 84 height 16
click at [313, 216] on p "75970118004" at bounding box center [324, 220] width 78 height 16
